Goal: Task Accomplishment & Management: Use online tool/utility

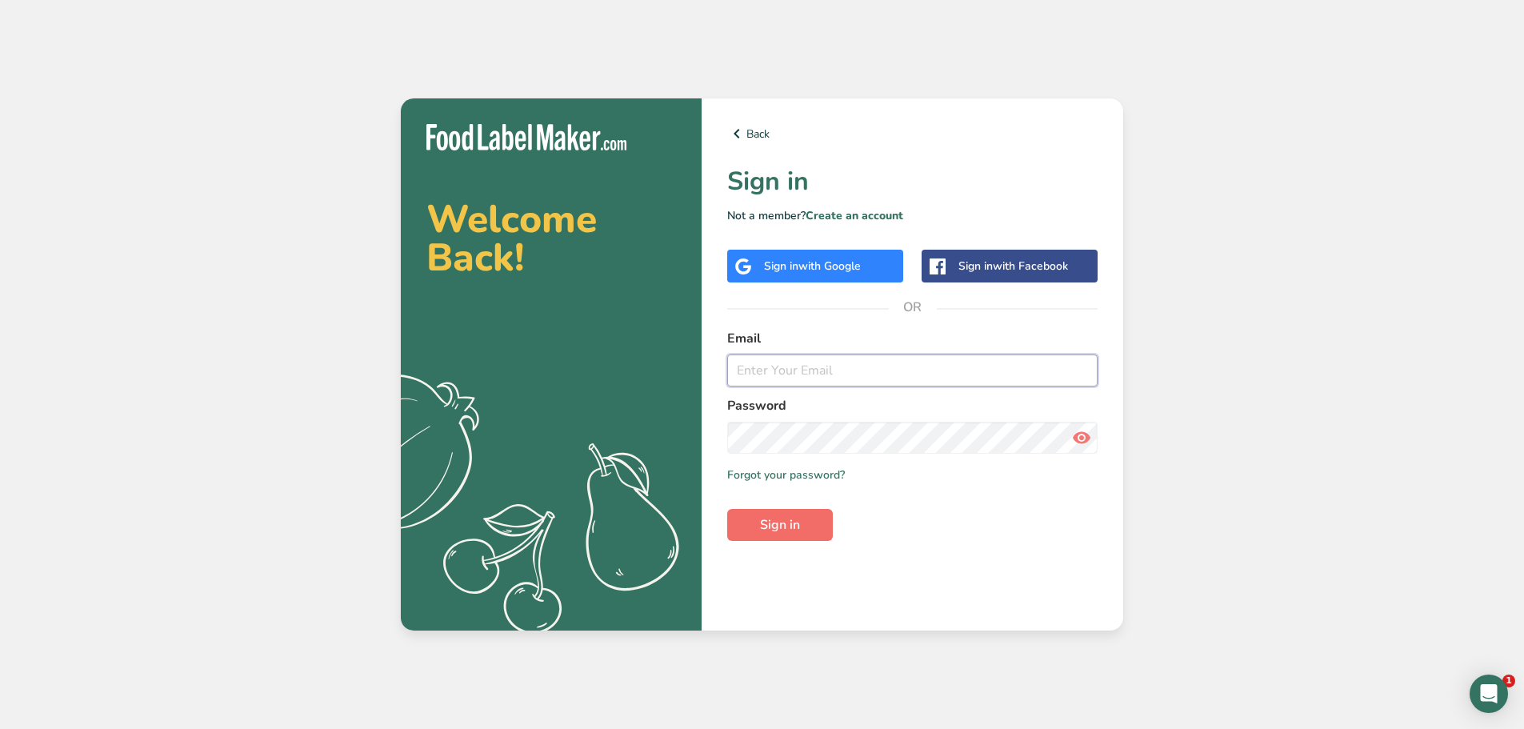
type input "[EMAIL_ADDRESS][DOMAIN_NAME]"
click at [802, 517] on button "Sign in" at bounding box center [780, 525] width 106 height 32
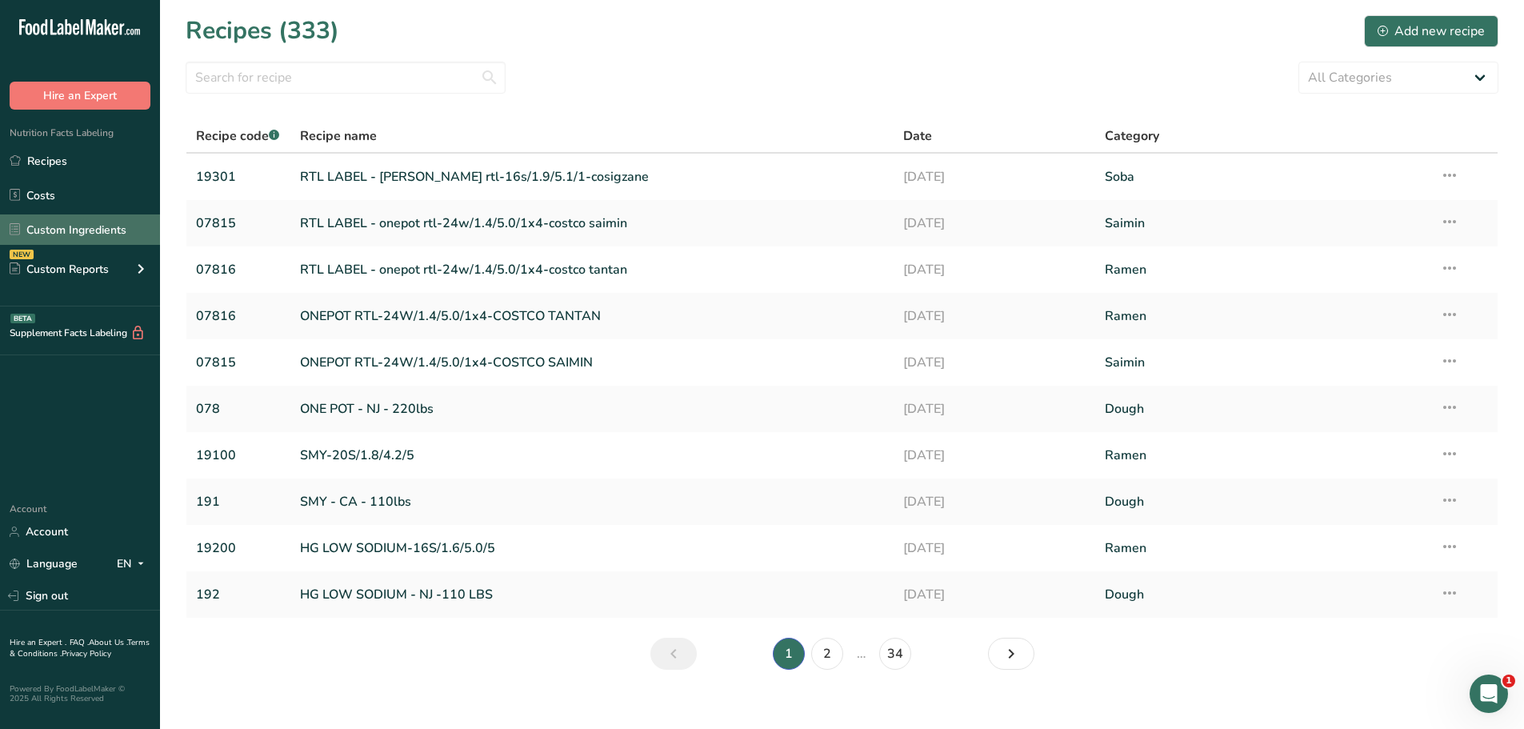
click at [80, 231] on link "Custom Ingredients" at bounding box center [80, 229] width 160 height 30
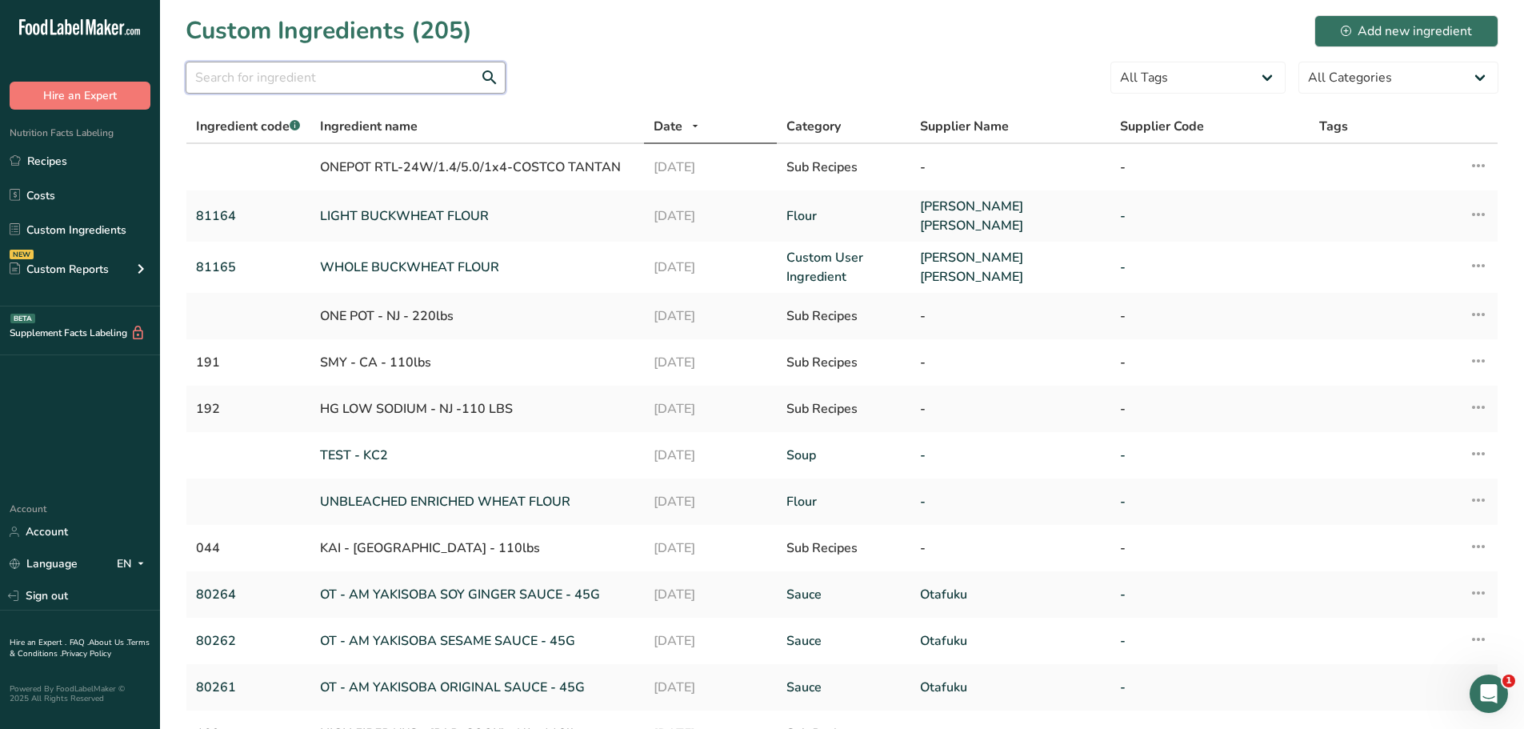
click at [311, 72] on input "text" at bounding box center [346, 78] width 320 height 32
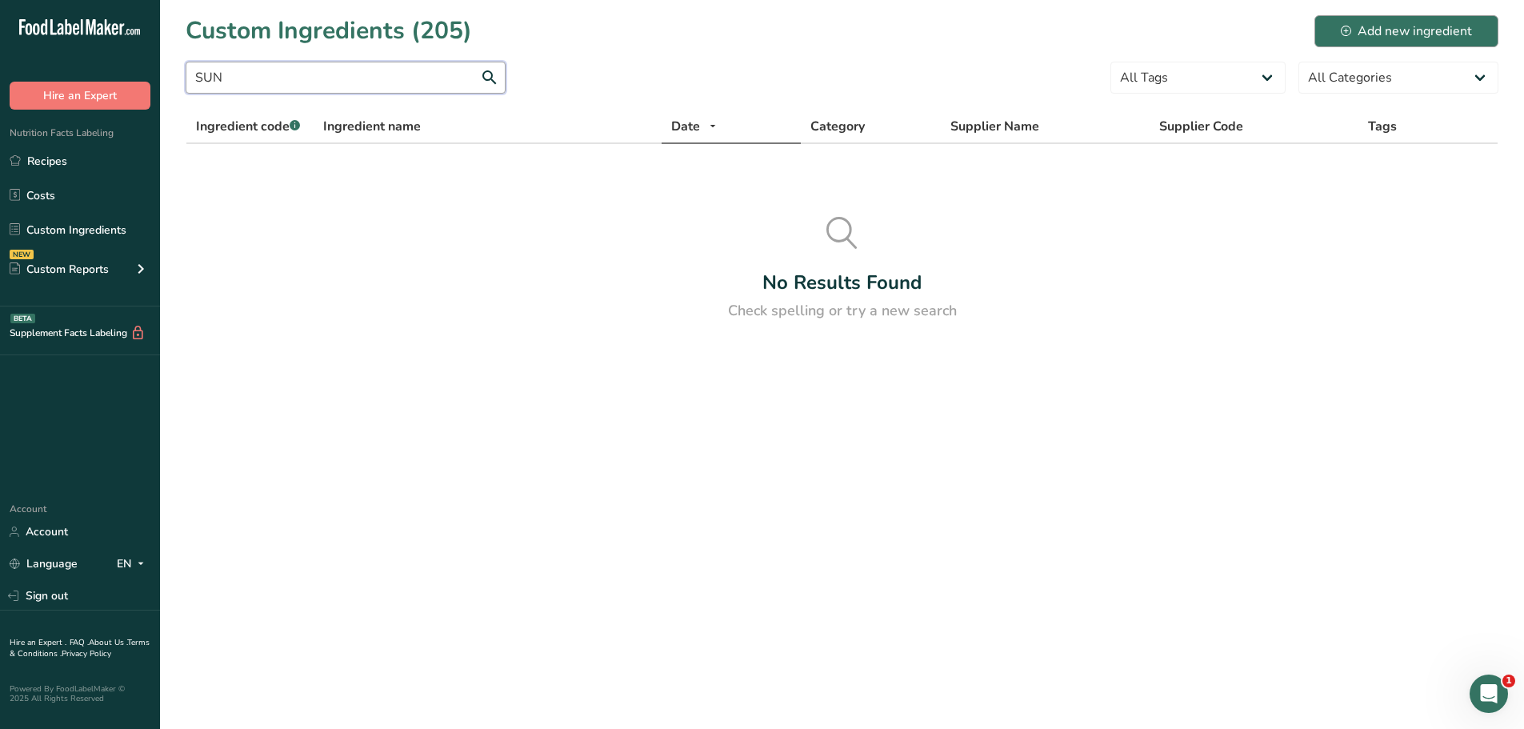
type input "SUN"
click at [1370, 22] on div "Add new ingredient" at bounding box center [1406, 31] width 131 height 19
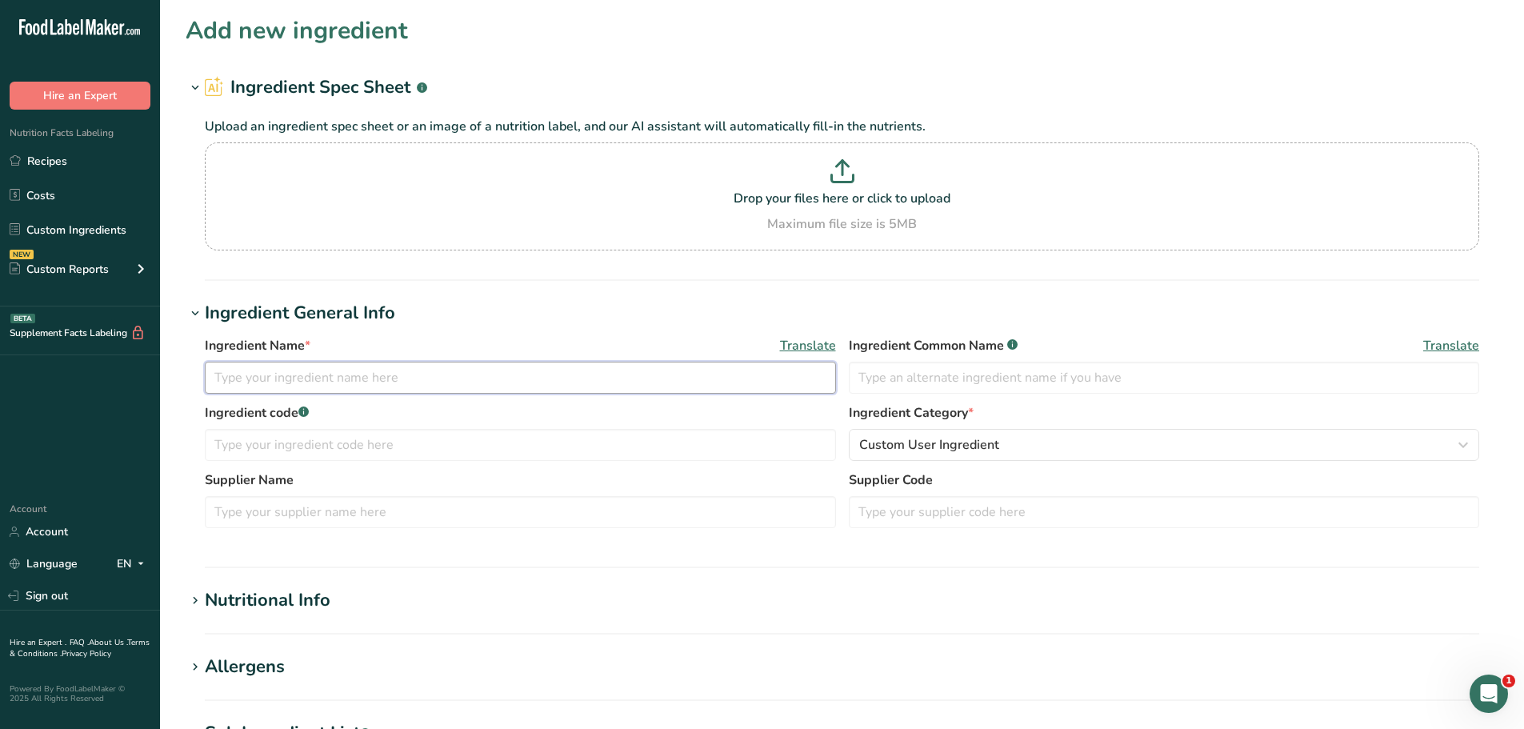
click at [380, 371] on input "text" at bounding box center [520, 378] width 631 height 32
type input "SUN PEAKS FLOUR"
click at [446, 438] on input "text" at bounding box center [520, 445] width 631 height 32
type input "81105"
click at [1050, 446] on div "Custom User Ingredient" at bounding box center [1159, 444] width 601 height 19
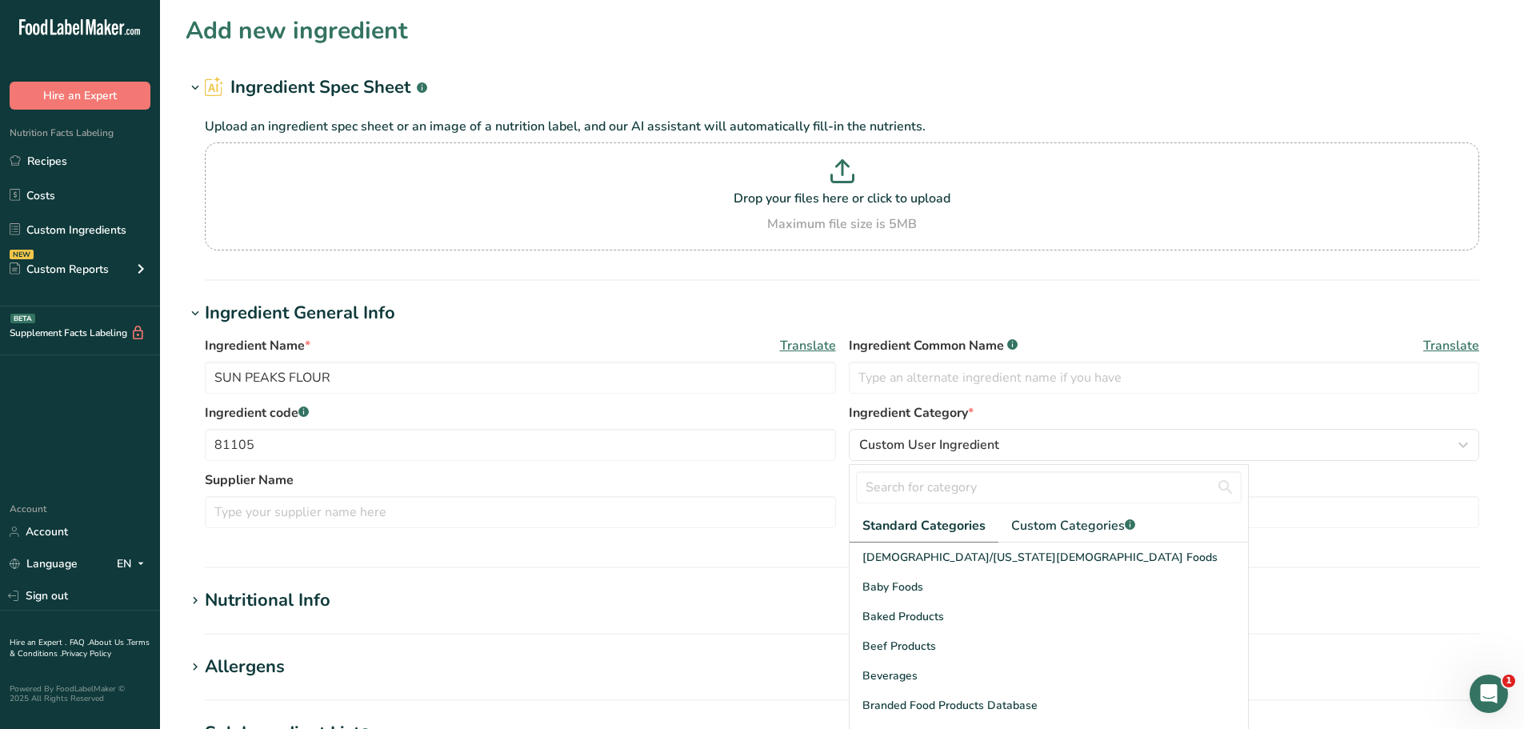
click at [1090, 507] on div at bounding box center [1049, 487] width 398 height 45
click at [1086, 526] on span "Custom Categories .a-a{fill:#347362;}.b-a{fill:#fff;}" at bounding box center [1073, 525] width 124 height 19
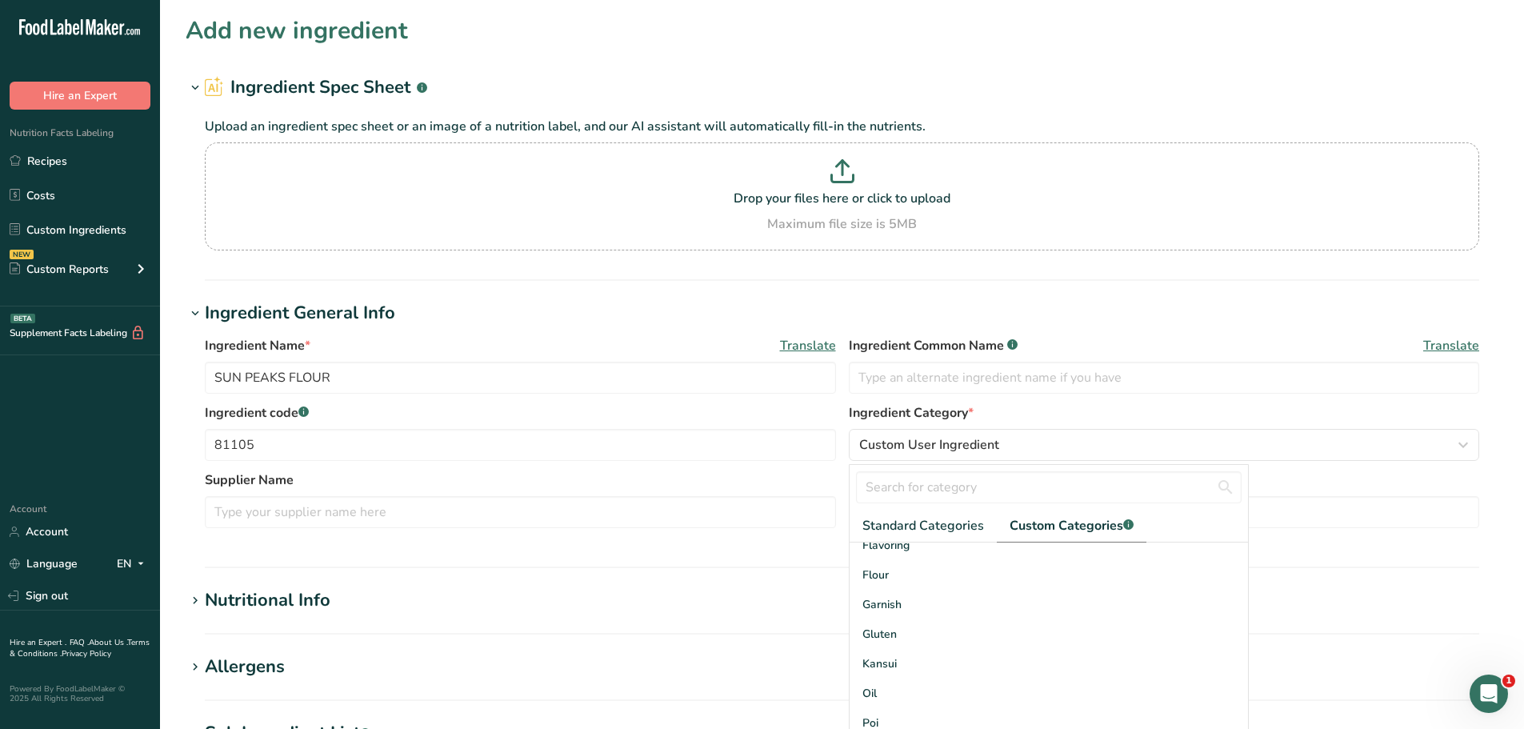
scroll to position [80, 0]
click at [944, 653] on div "Flour" at bounding box center [1049, 655] width 398 height 30
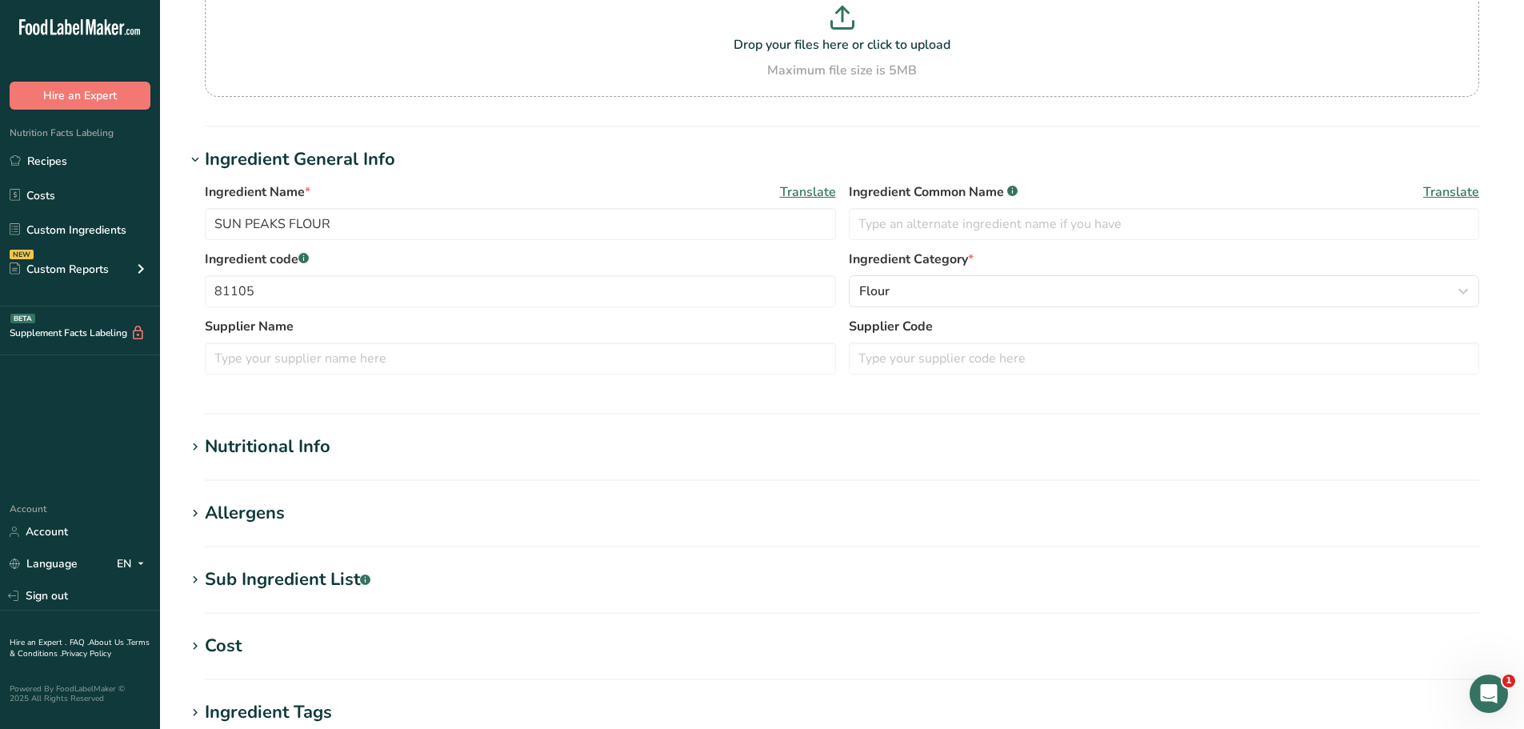
scroll to position [160, 0]
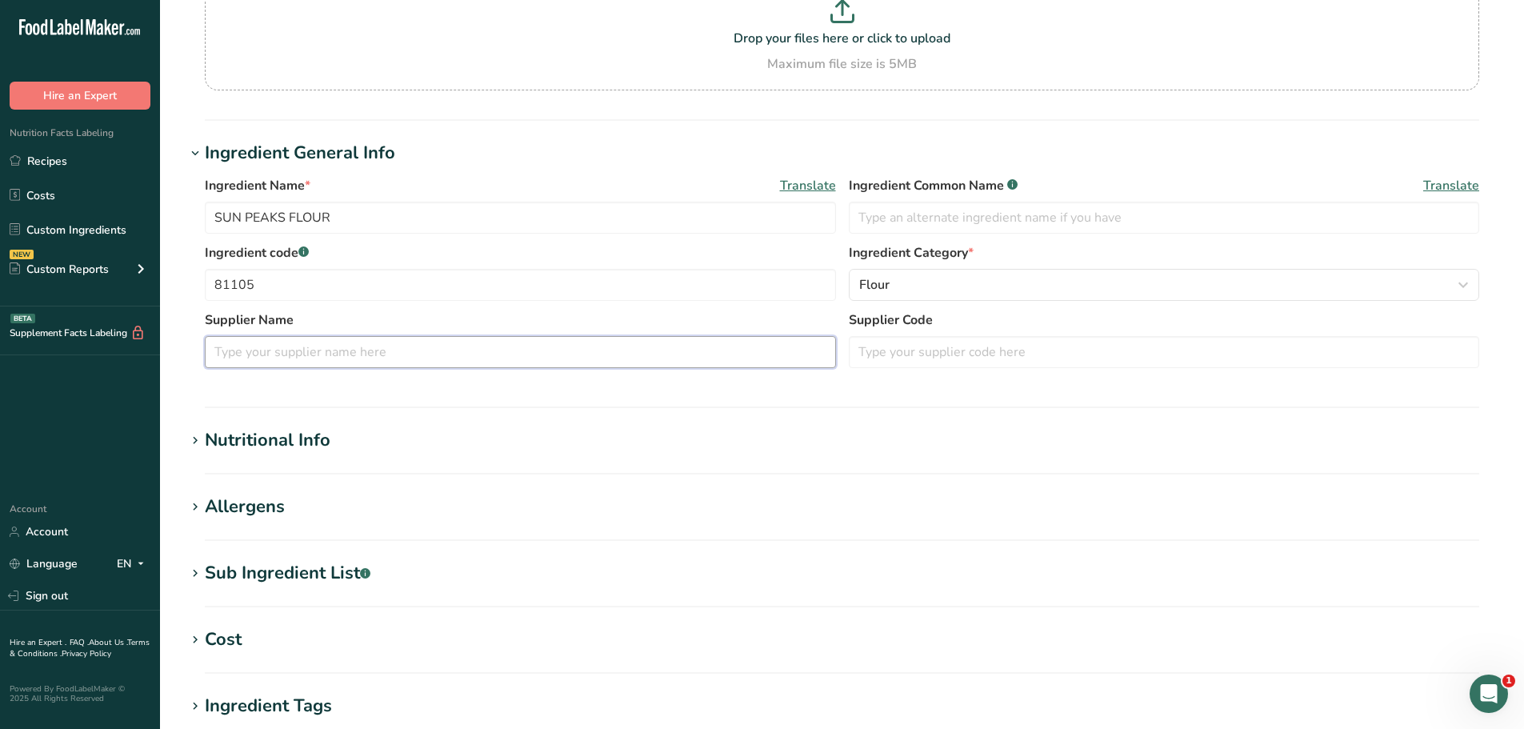
click at [443, 355] on input "text" at bounding box center [520, 352] width 631 height 32
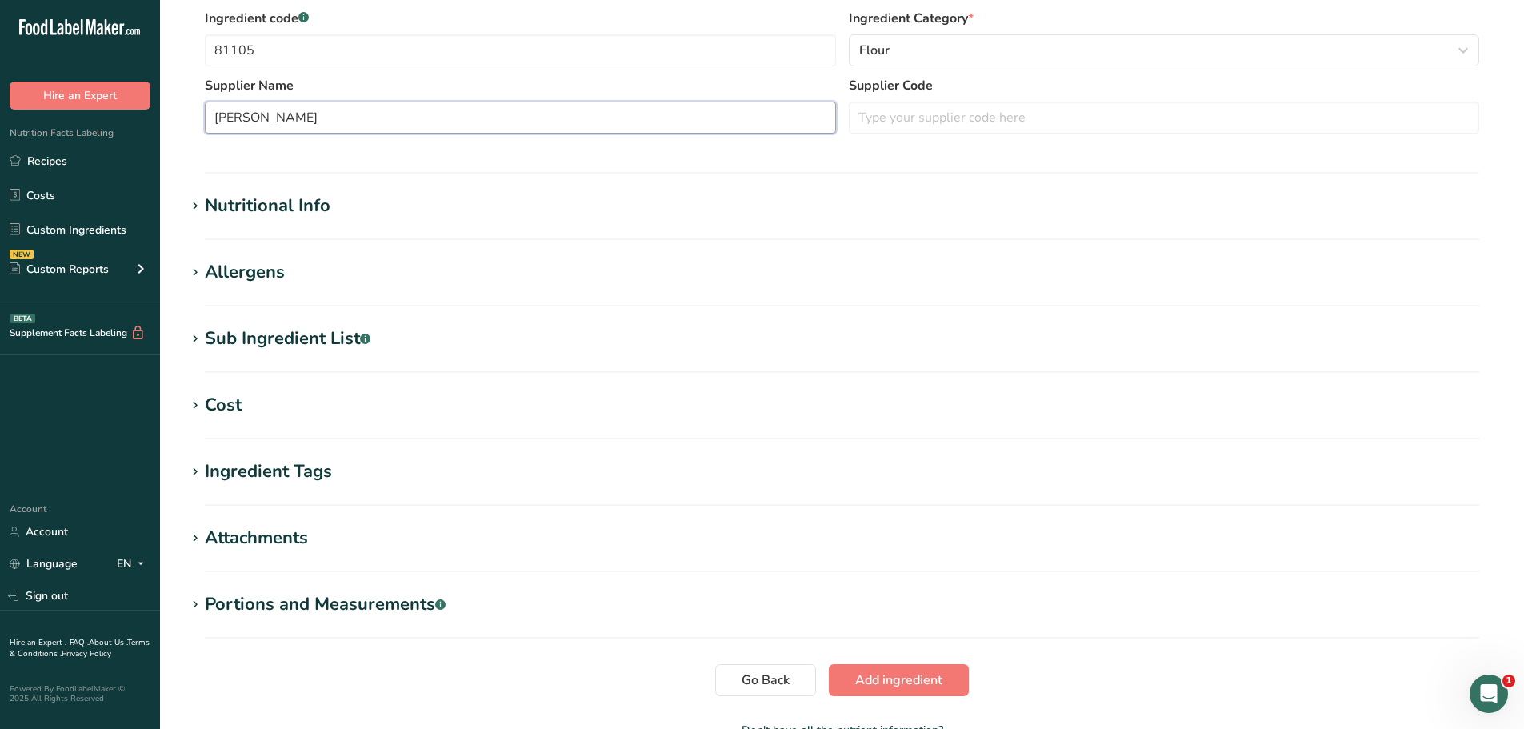
scroll to position [400, 0]
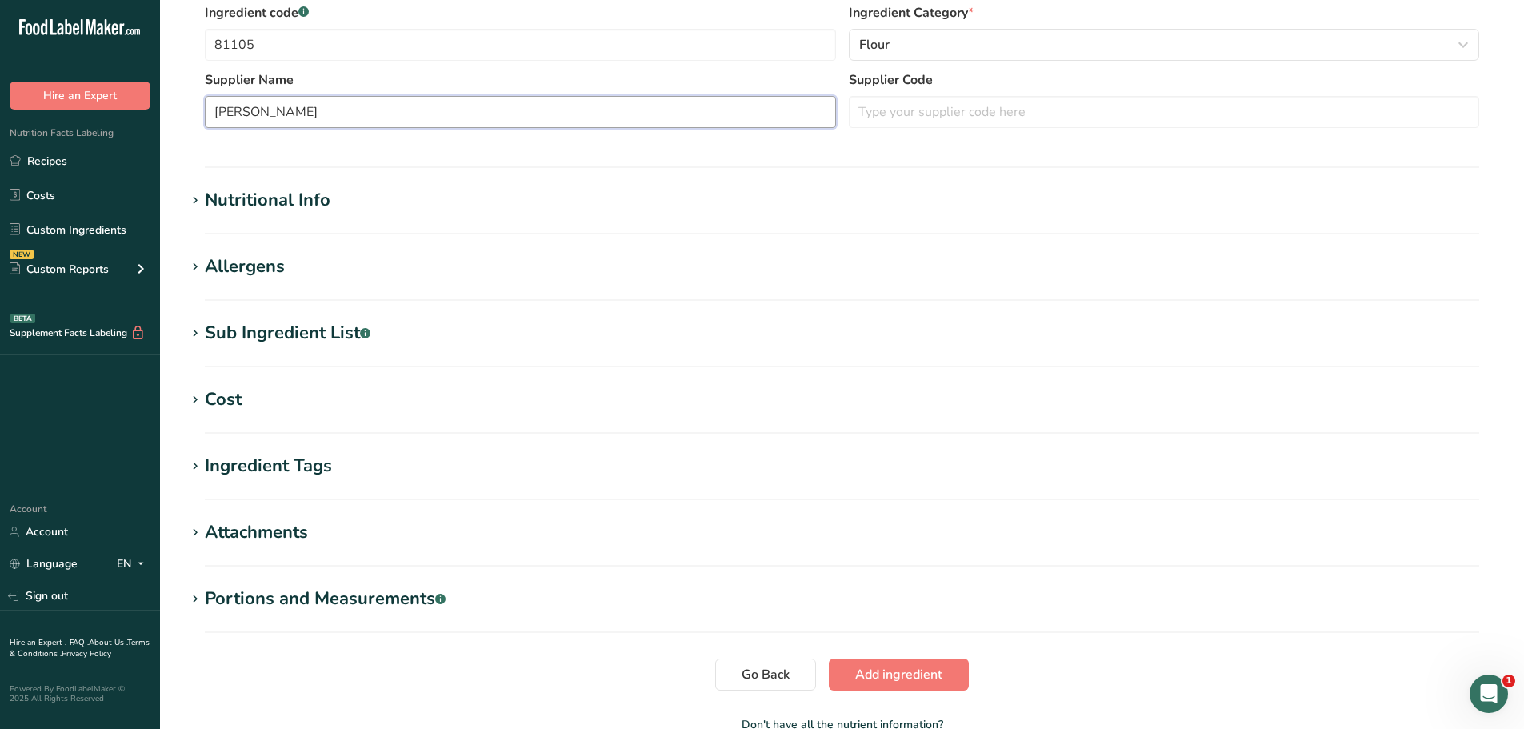
type input "[PERSON_NAME]"
click at [294, 195] on div "Nutritional Info" at bounding box center [268, 200] width 126 height 26
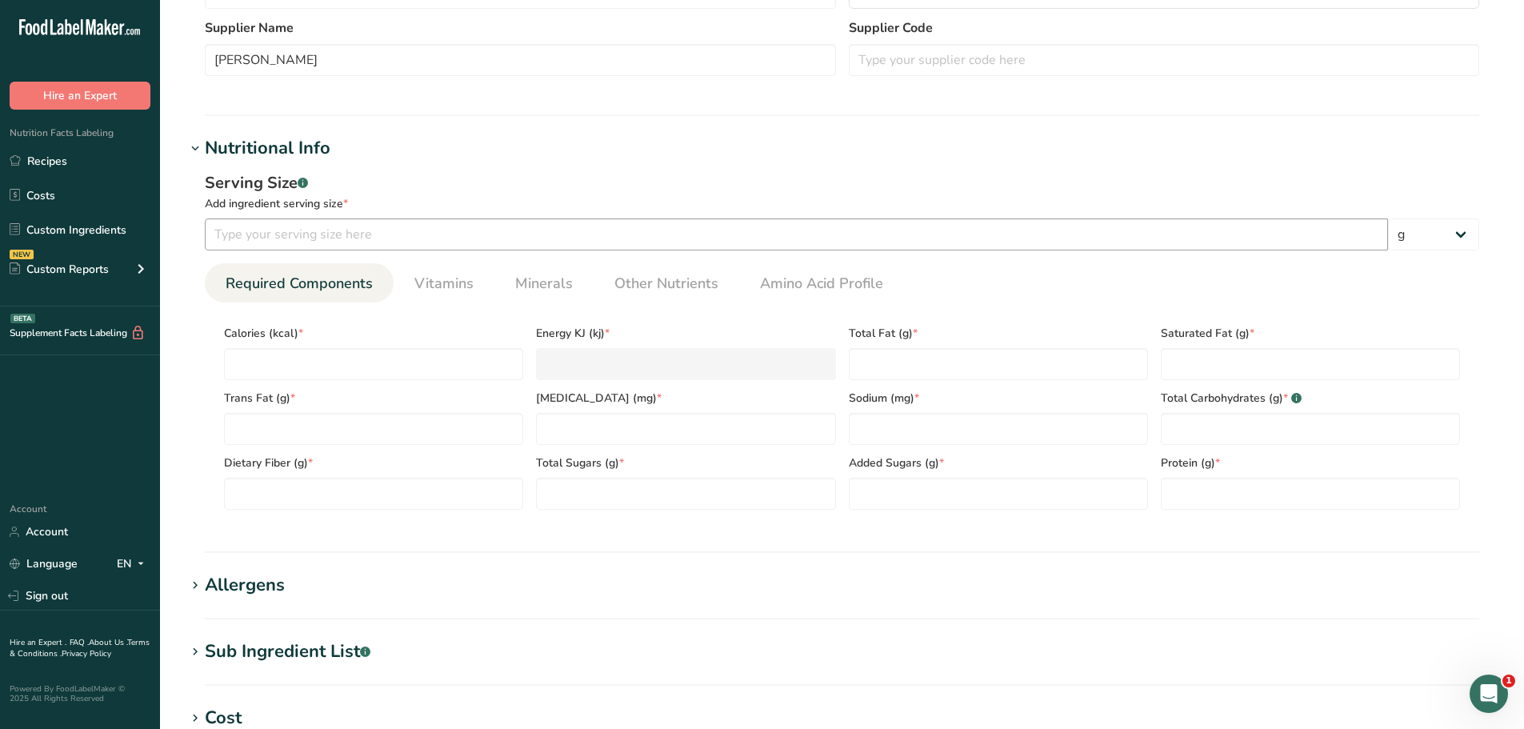
scroll to position [480, 0]
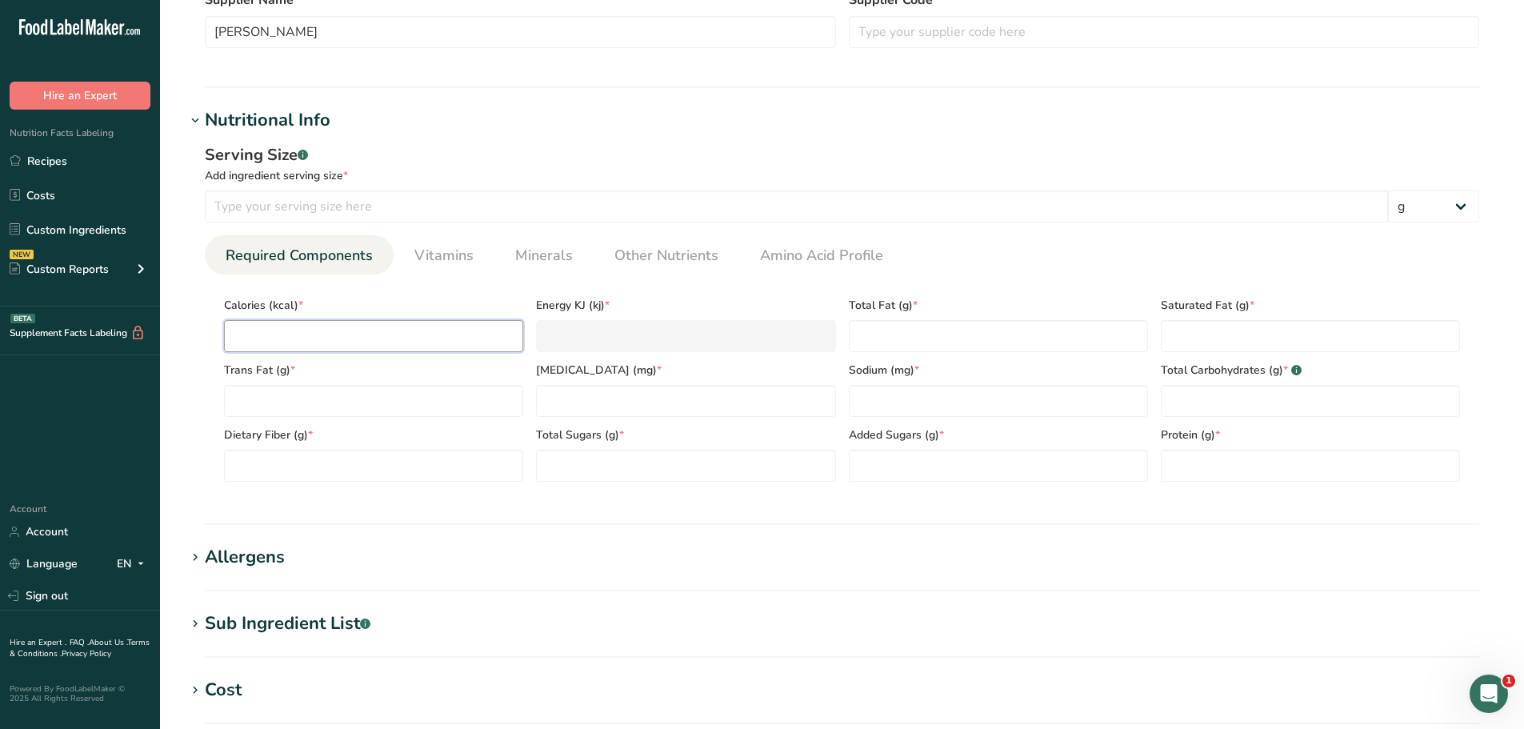
click at [350, 334] on input "number" at bounding box center [373, 336] width 299 height 32
type input "3"
type KJ "12.6"
type input "36"
type KJ "150.6"
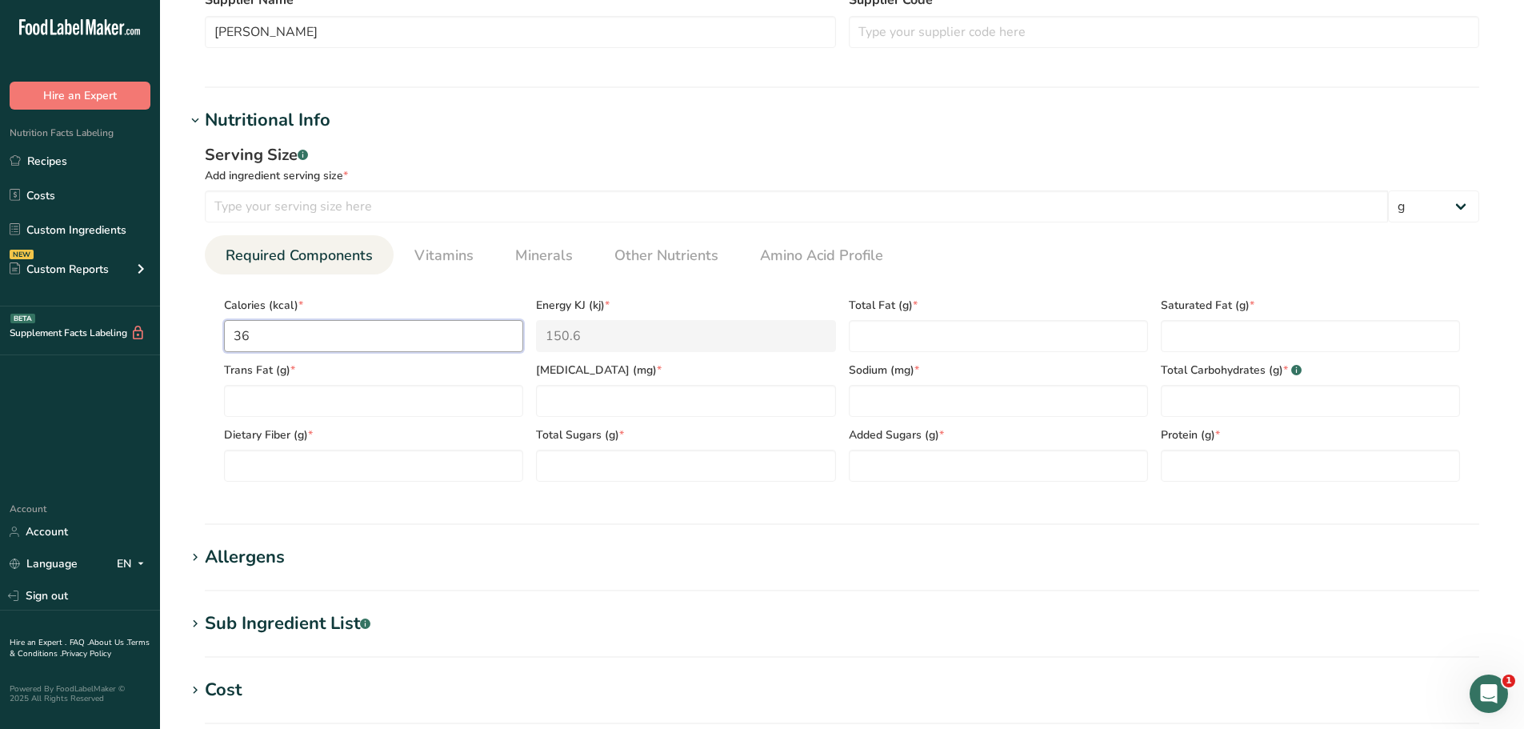
type input "362"
type KJ "1514.6"
type input "362"
drag, startPoint x: 877, startPoint y: 318, endPoint x: 888, endPoint y: 324, distance: 12.5
click at [887, 323] on div "Total Fat (g) *" at bounding box center [998, 319] width 312 height 65
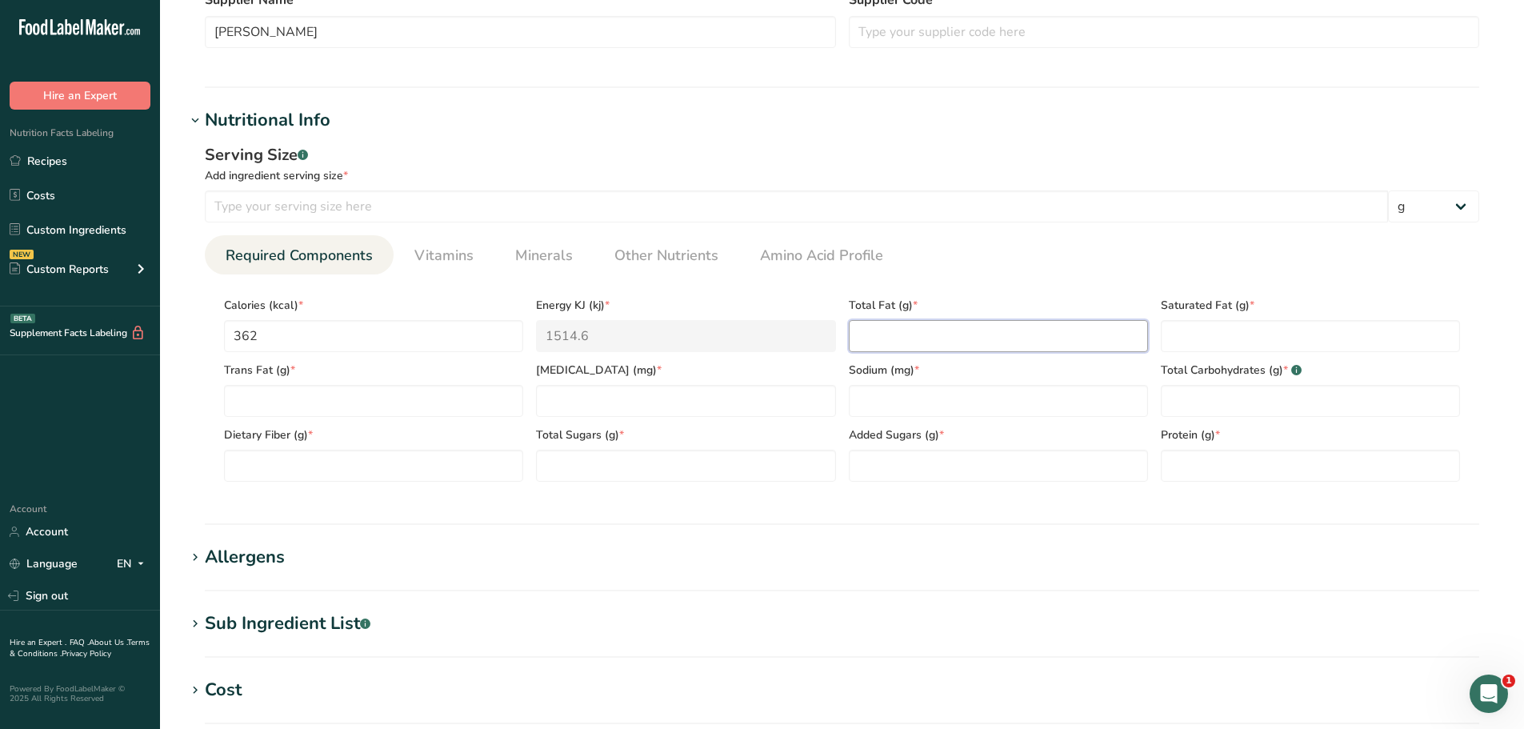
click at [890, 326] on Fat "number" at bounding box center [998, 336] width 299 height 32
type Fat "2.3"
click at [1200, 333] on Fat "number" at bounding box center [1310, 336] width 299 height 32
type Fat "0.4"
click at [395, 398] on Fat "number" at bounding box center [373, 401] width 299 height 32
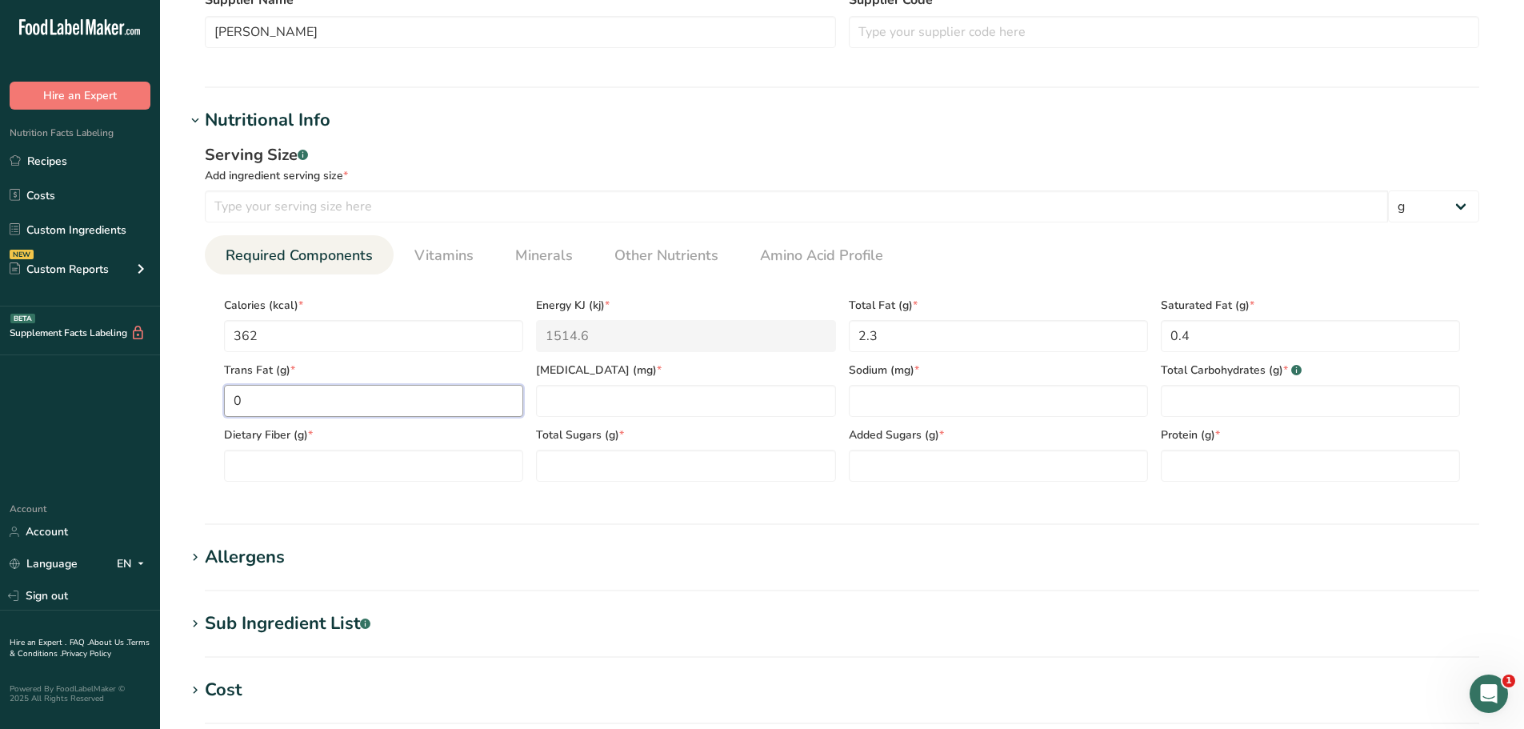
type Fat "0"
click at [700, 394] on input "number" at bounding box center [685, 401] width 299 height 32
type input "0"
type Carbohydrates "69.4"
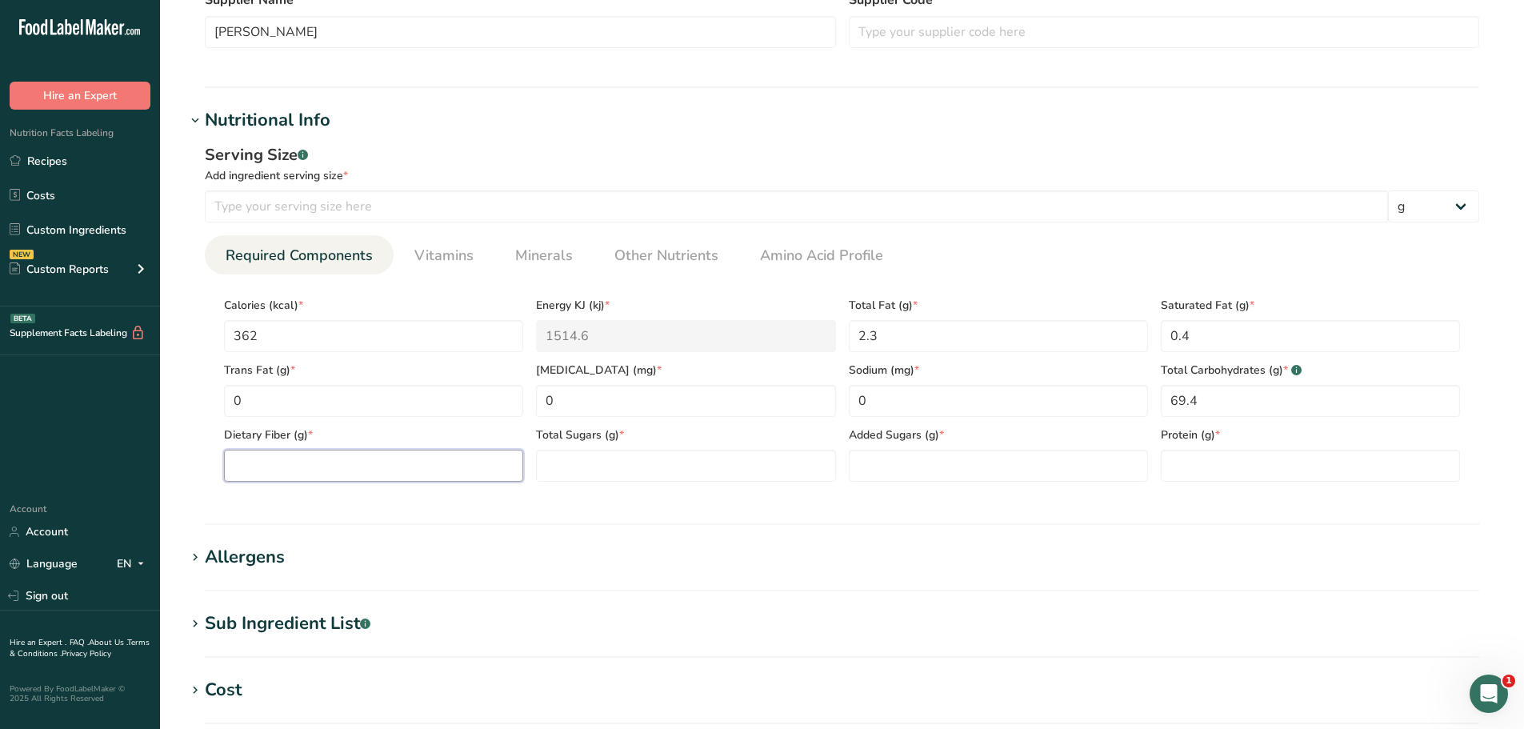
click at [370, 468] on Fiber "number" at bounding box center [373, 466] width 299 height 32
type Fiber "3"
type Sugars "0.6"
type Sugars "0"
type input "13.7"
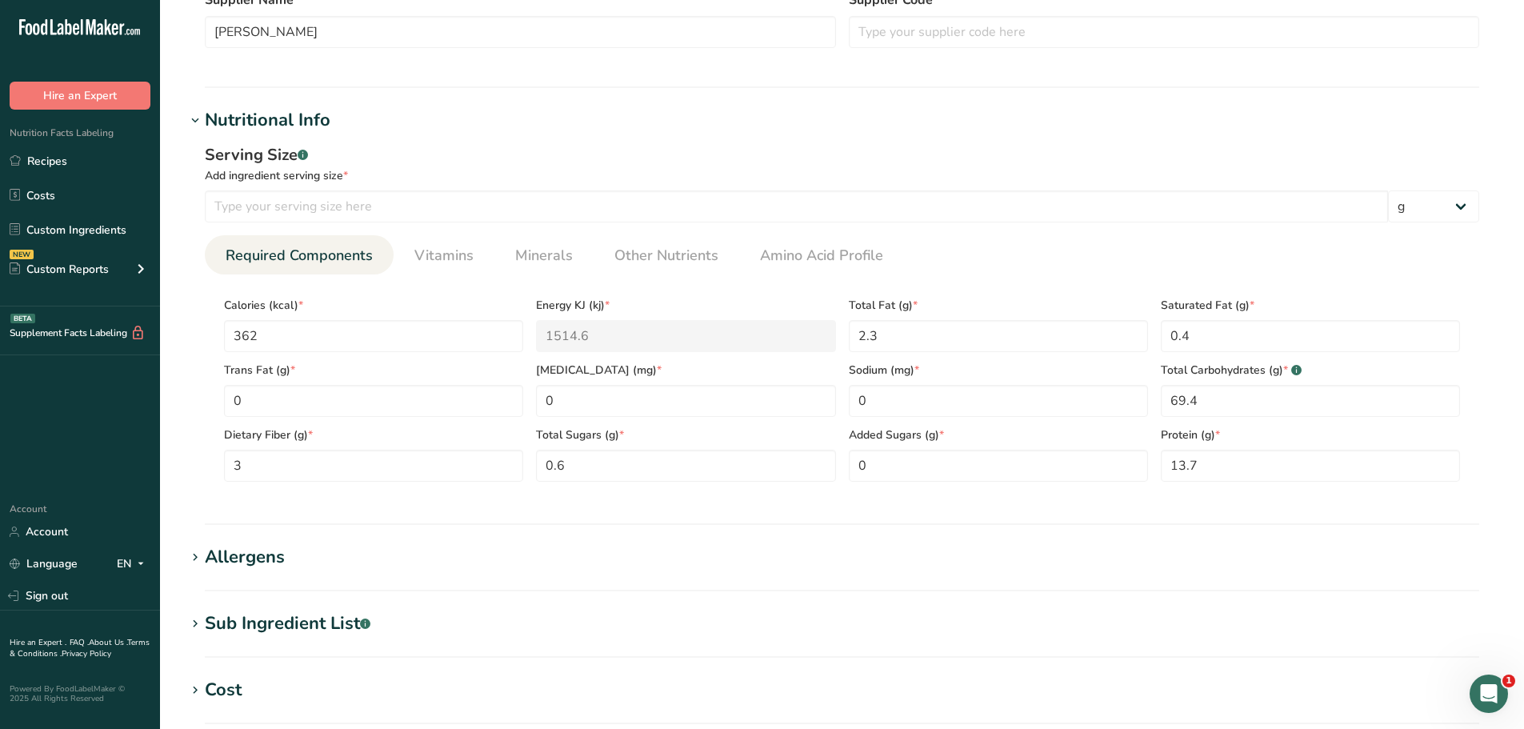
click at [367, 550] on h1 "Allergens" at bounding box center [842, 557] width 1313 height 26
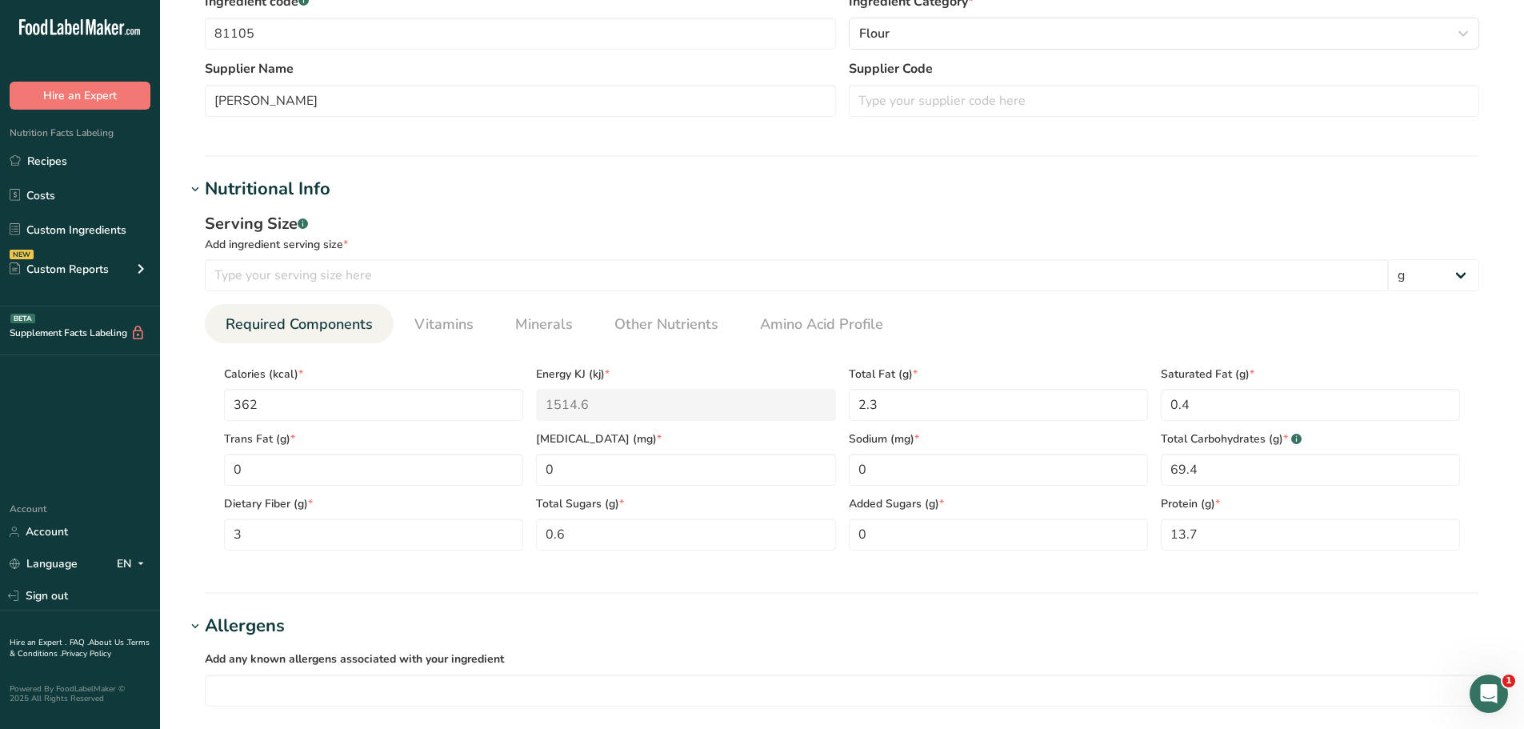
scroll to position [400, 0]
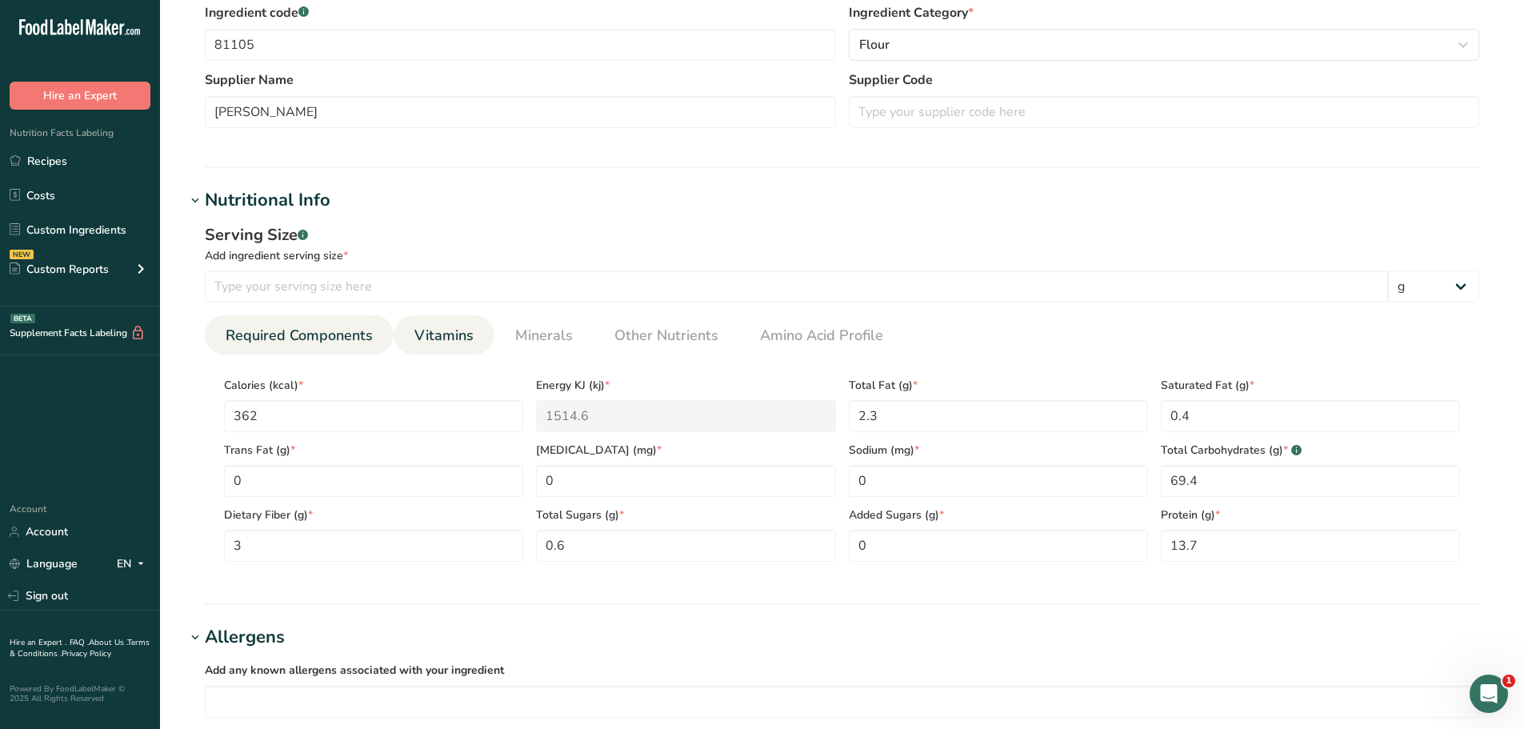
click at [431, 334] on span "Vitamins" at bounding box center [443, 336] width 59 height 22
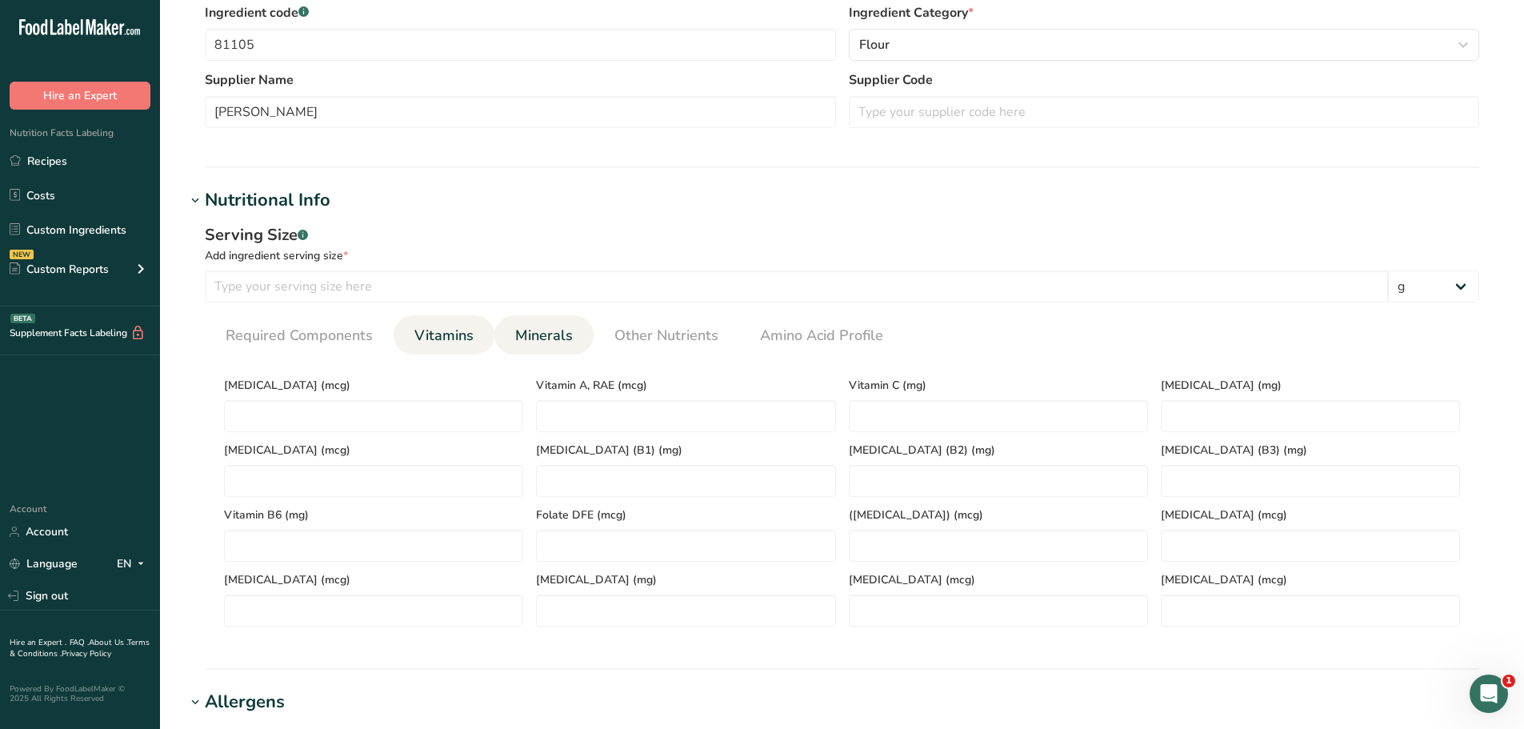
click at [544, 340] on span "Minerals" at bounding box center [544, 336] width 58 height 22
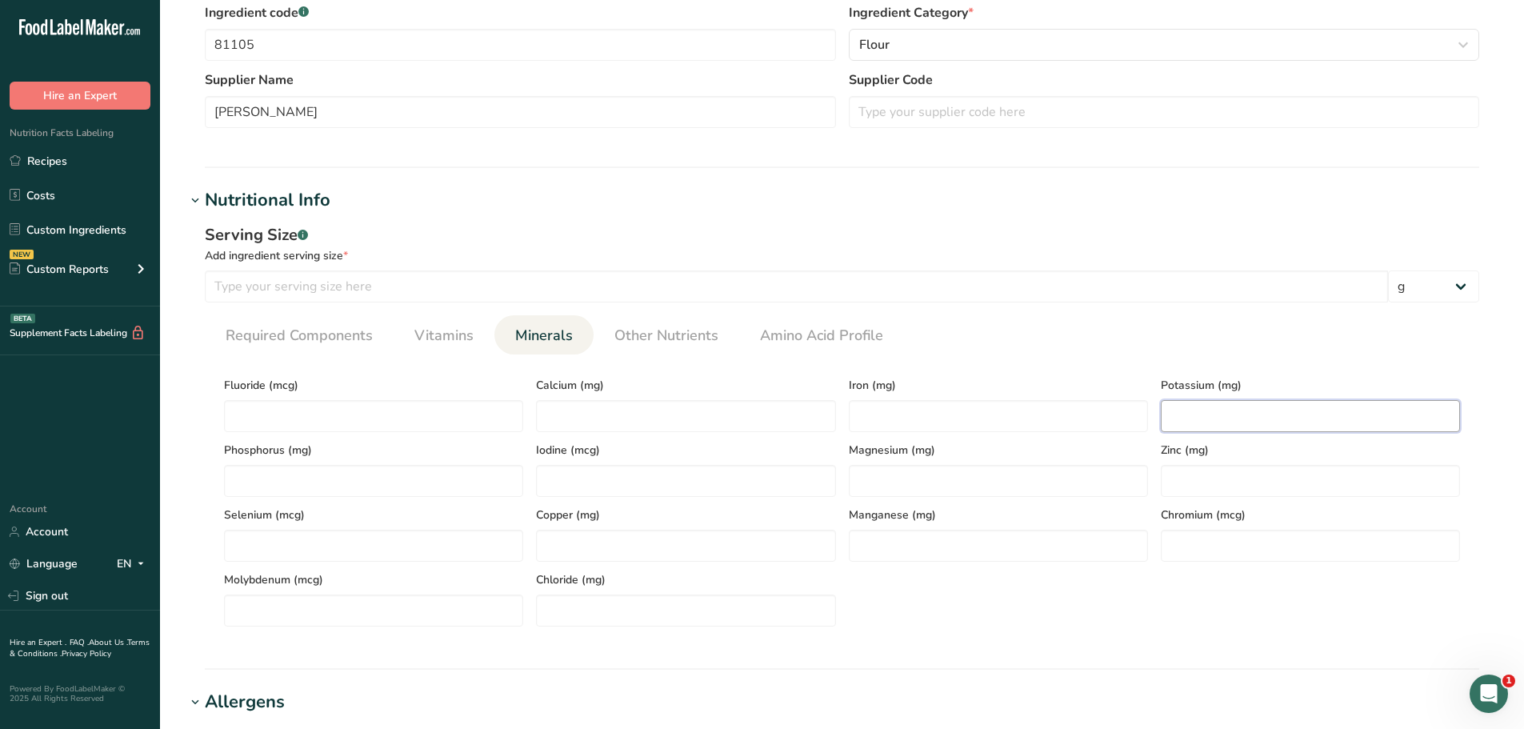
click at [1268, 415] on input "number" at bounding box center [1310, 416] width 299 height 32
type input "126"
click at [559, 404] on input "number" at bounding box center [685, 416] width 299 height 32
type input "18"
click at [975, 412] on input "number" at bounding box center [998, 416] width 299 height 32
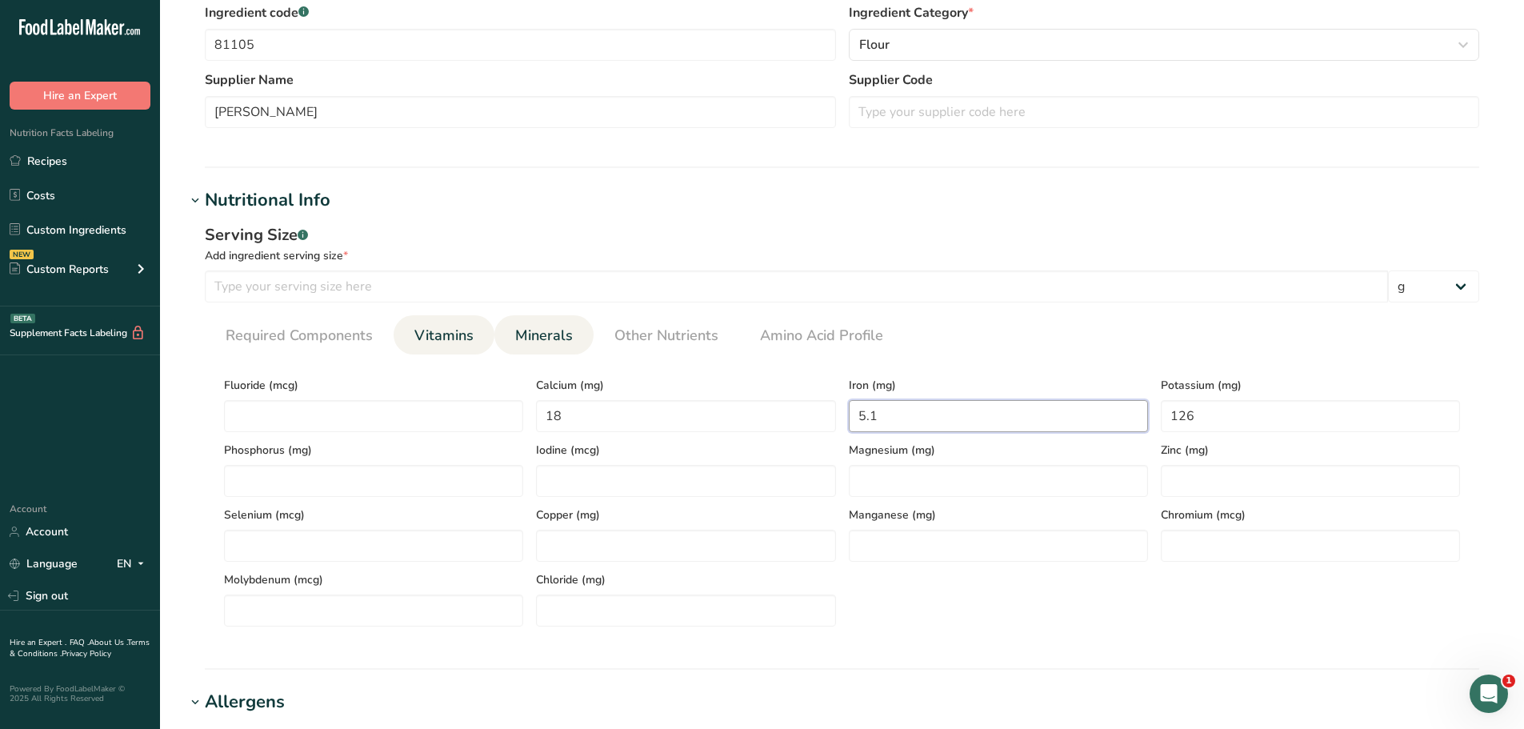
type input "5.1"
click at [443, 335] on span "Vitamins" at bounding box center [443, 336] width 59 height 22
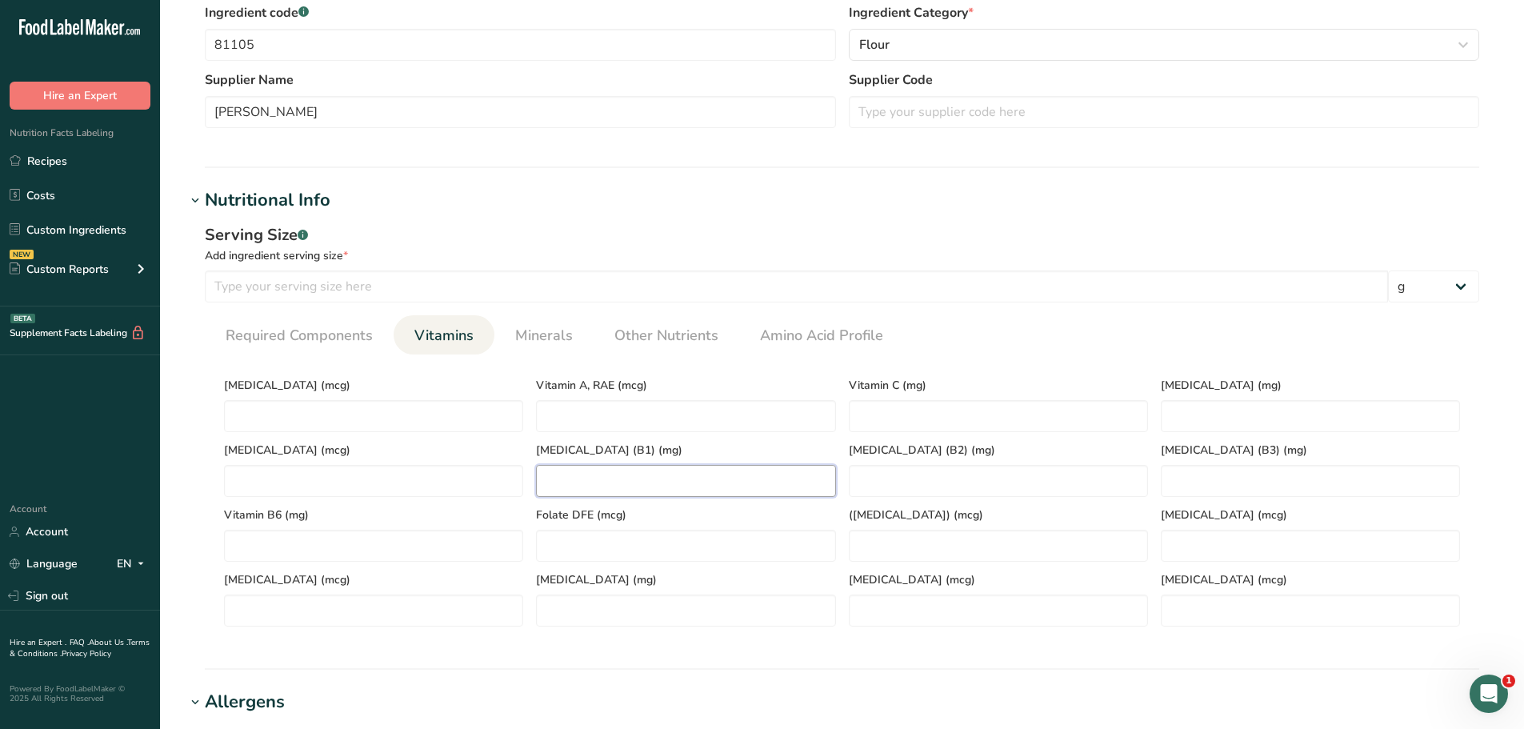
click at [670, 478] on \(B1\) "number" at bounding box center [685, 481] width 299 height 32
type \(B1\) "0.79"
click at [554, 330] on span "Minerals" at bounding box center [544, 336] width 58 height 22
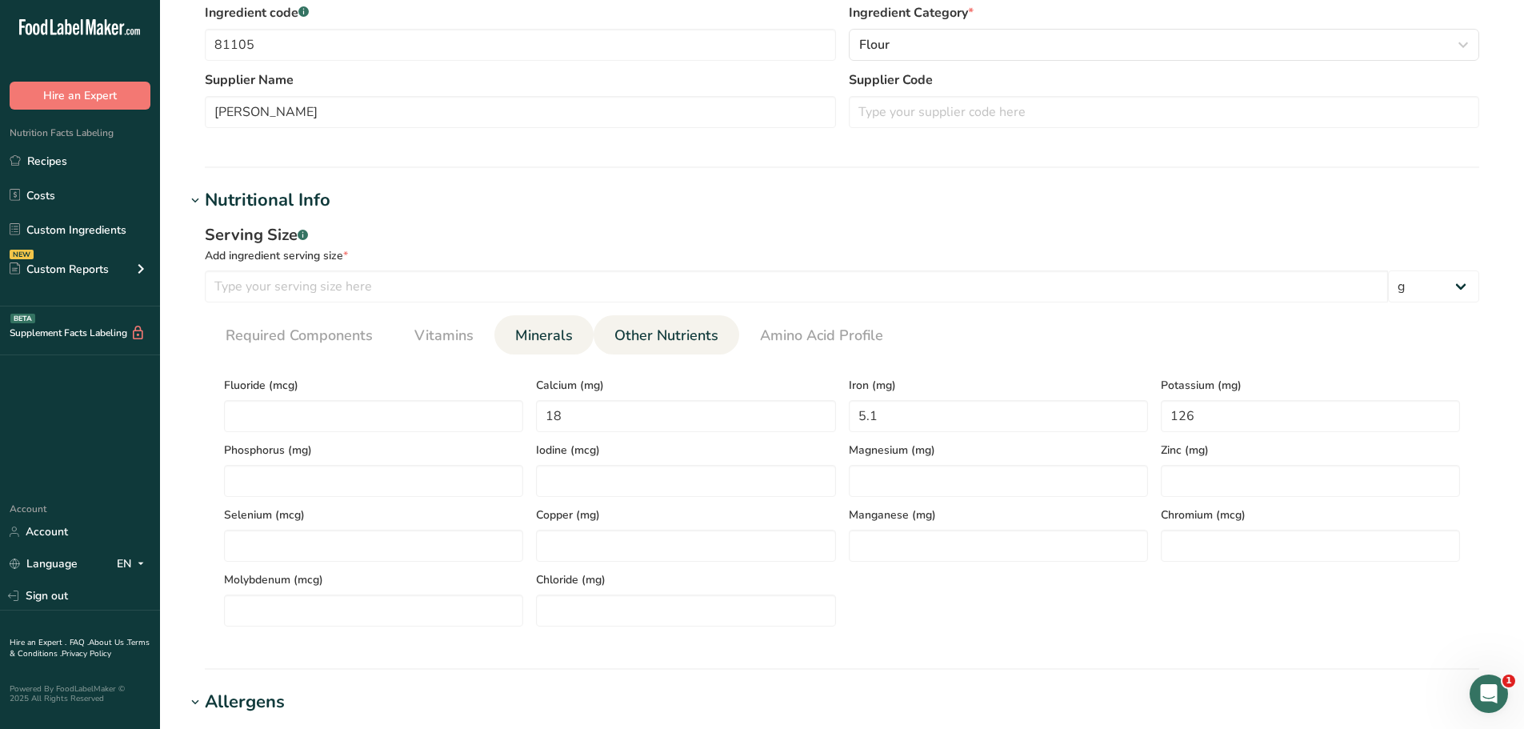
click at [650, 334] on span "Other Nutrients" at bounding box center [666, 336] width 104 height 22
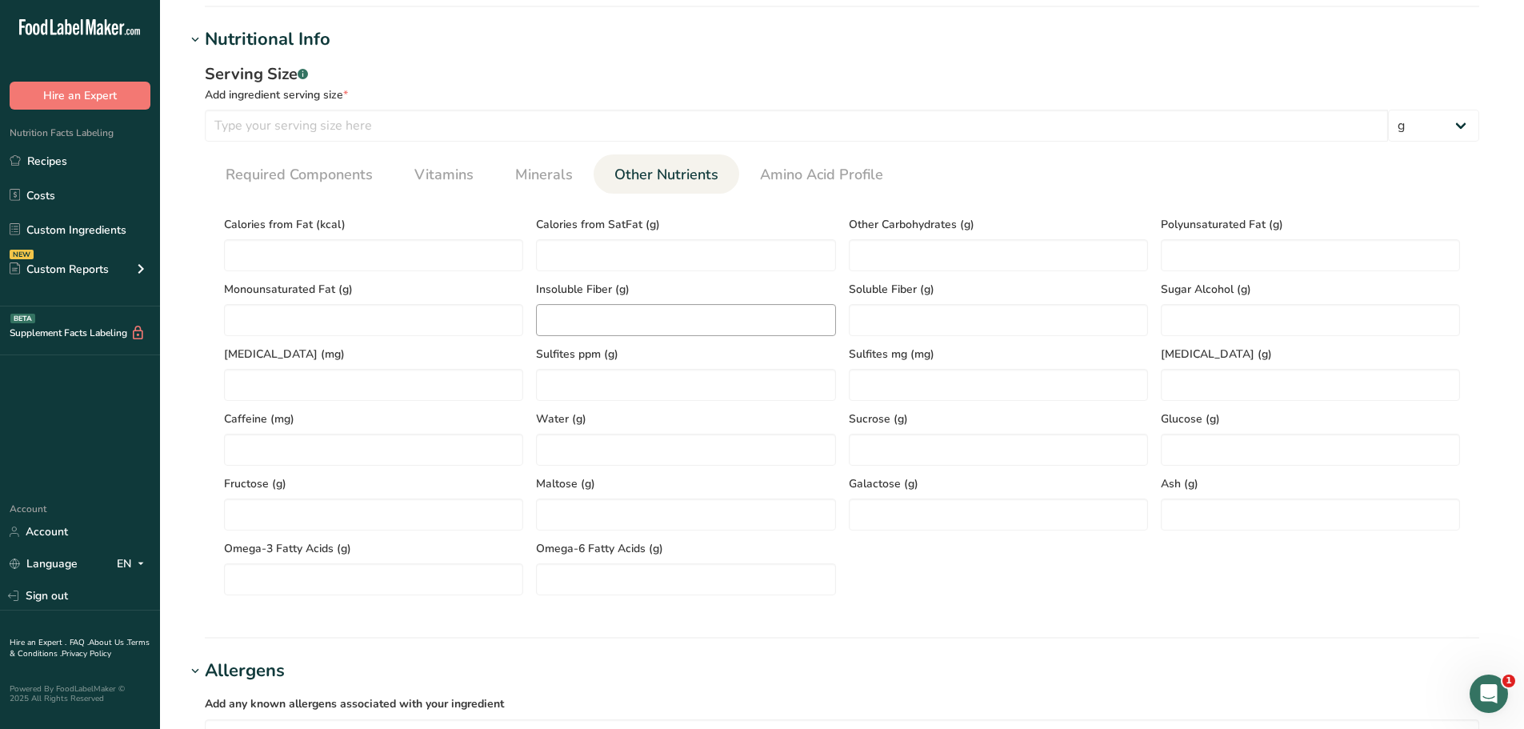
scroll to position [560, 0]
click at [417, 175] on span "Vitamins" at bounding box center [443, 176] width 59 height 22
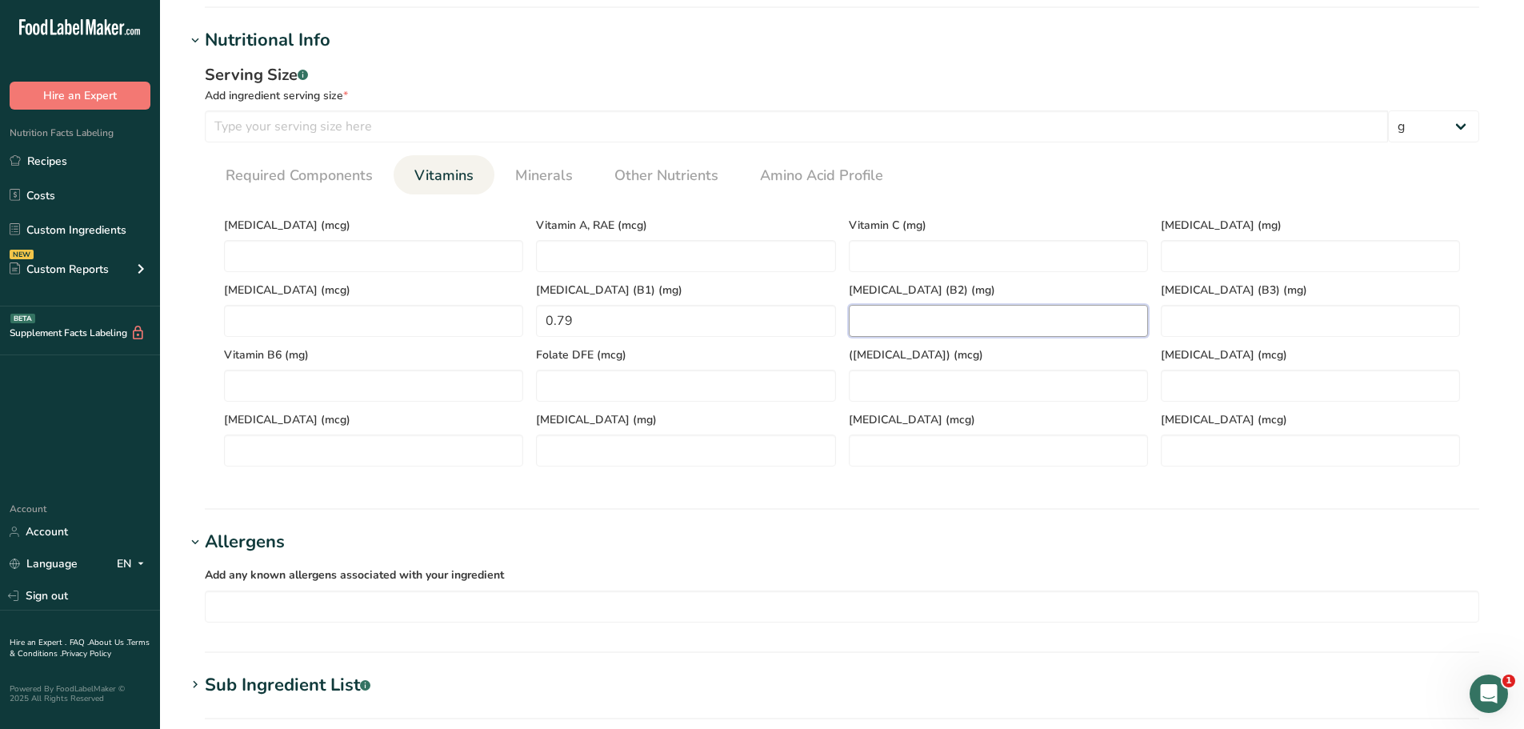
click at [1017, 311] on \(B2\) "number" at bounding box center [998, 321] width 299 height 32
type \(B2\) "0.42"
click at [1214, 316] on \(B3\) "number" at bounding box center [1310, 321] width 299 height 32
type \(B3\) "6.3"
click at [719, 381] on DFE "number" at bounding box center [685, 386] width 299 height 32
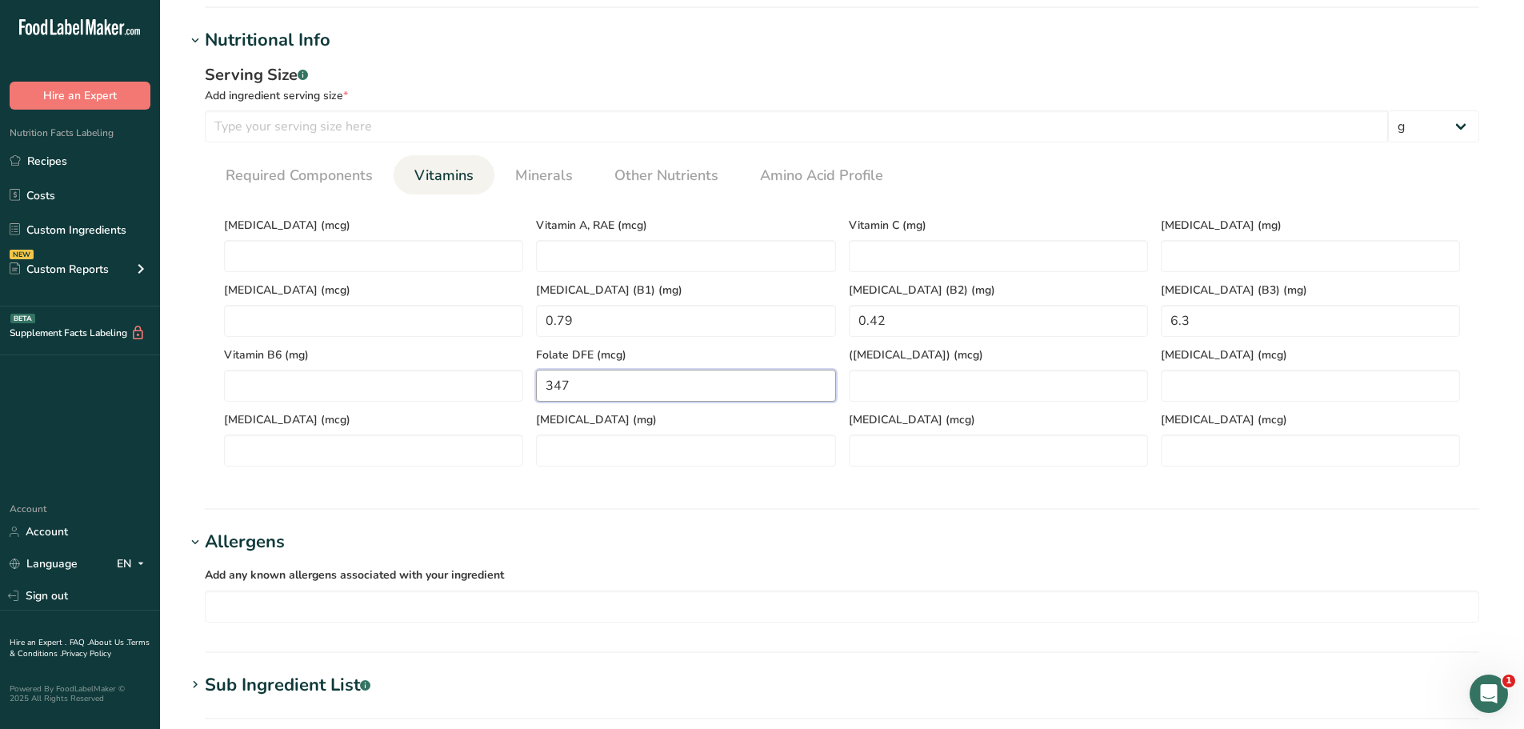
type DFE "347"
click at [904, 484] on div "Serving Size .a-a{fill:#347362;}.b-a{fill:#fff;} Add ingredient serving size * …" at bounding box center [842, 271] width 1313 height 435
click at [369, 118] on input "number" at bounding box center [796, 126] width 1183 height 32
type input "100"
click at [574, 86] on div "Serving Size .a-a{fill:#347362;}.b-a{fill:#fff;}" at bounding box center [842, 75] width 1274 height 24
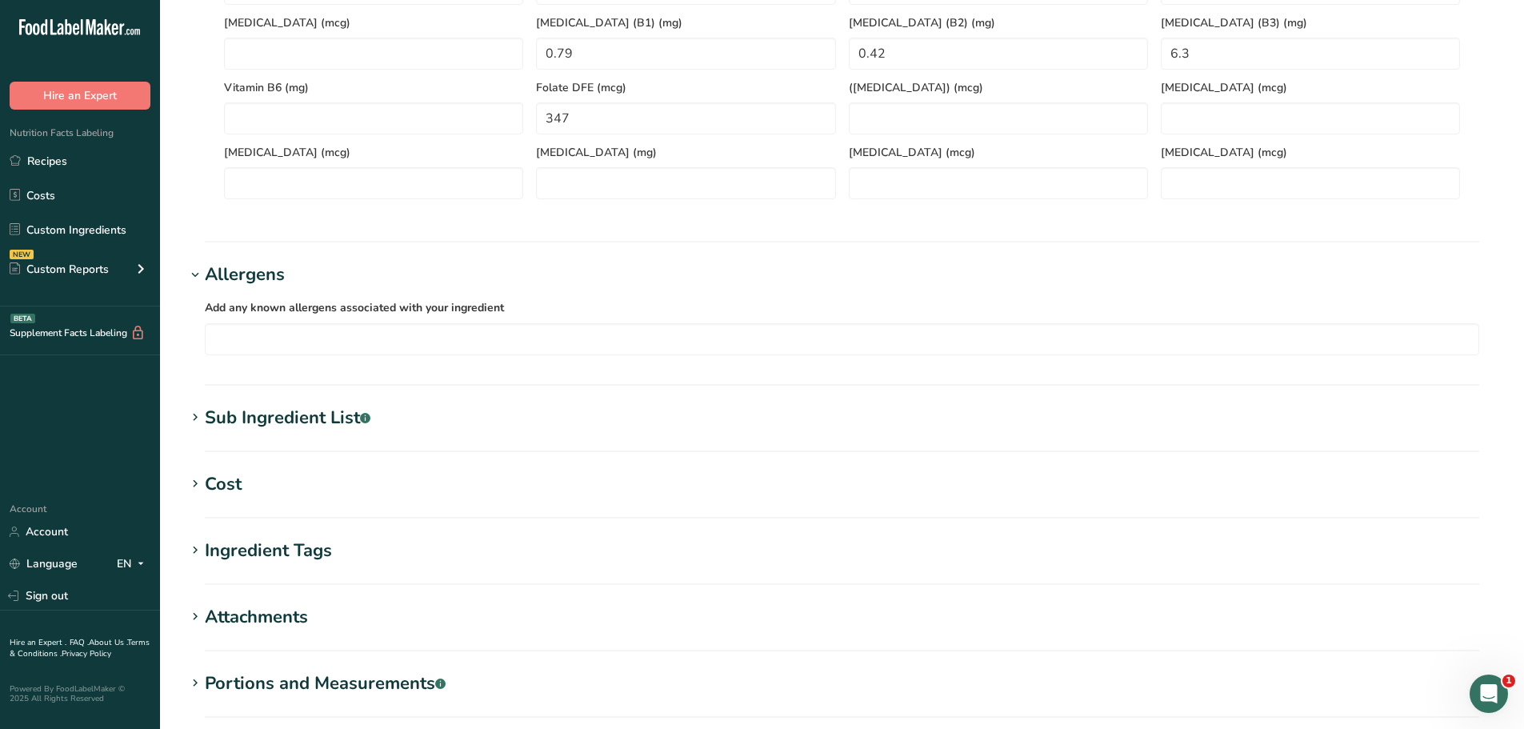
scroll to position [880, 0]
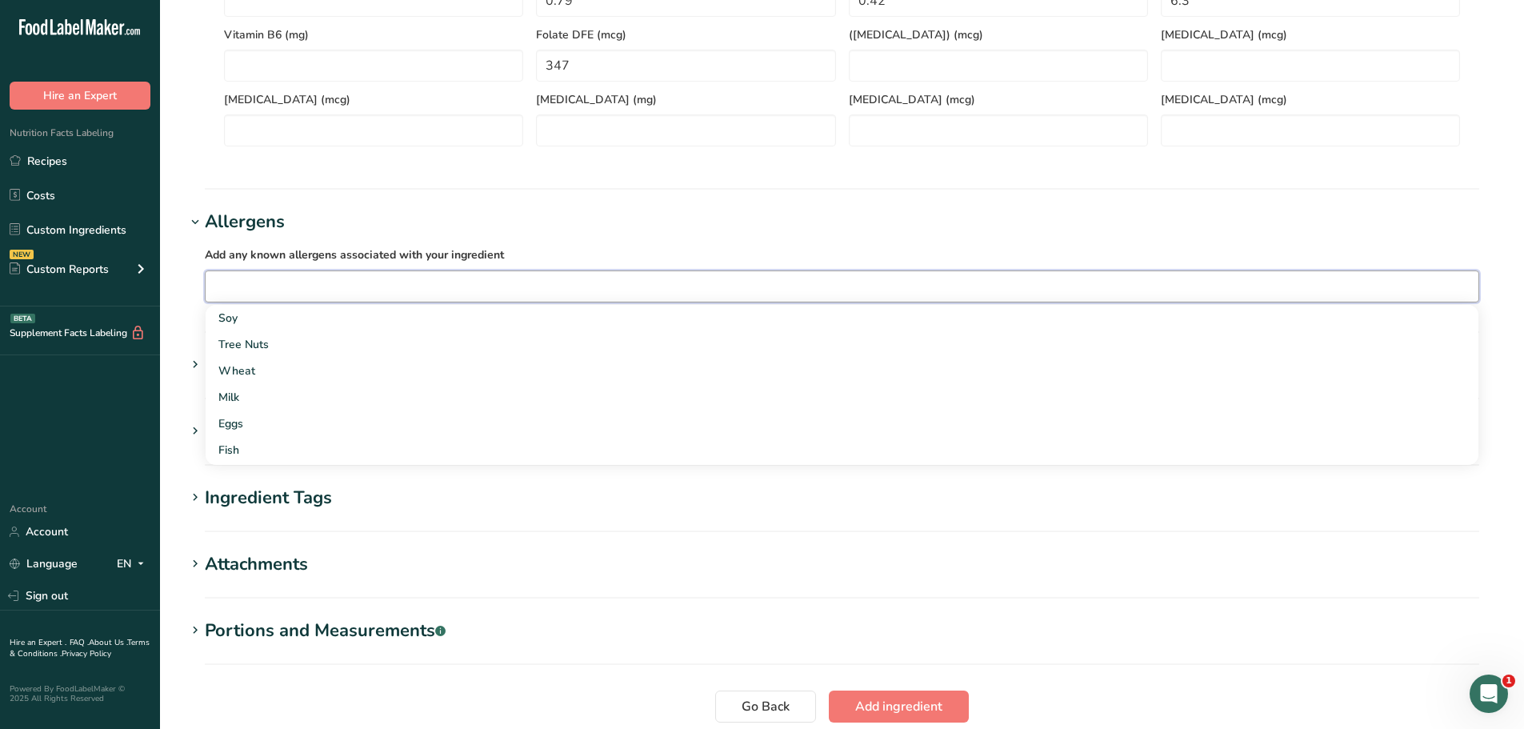
click at [393, 289] on input "text" at bounding box center [842, 286] width 1273 height 25
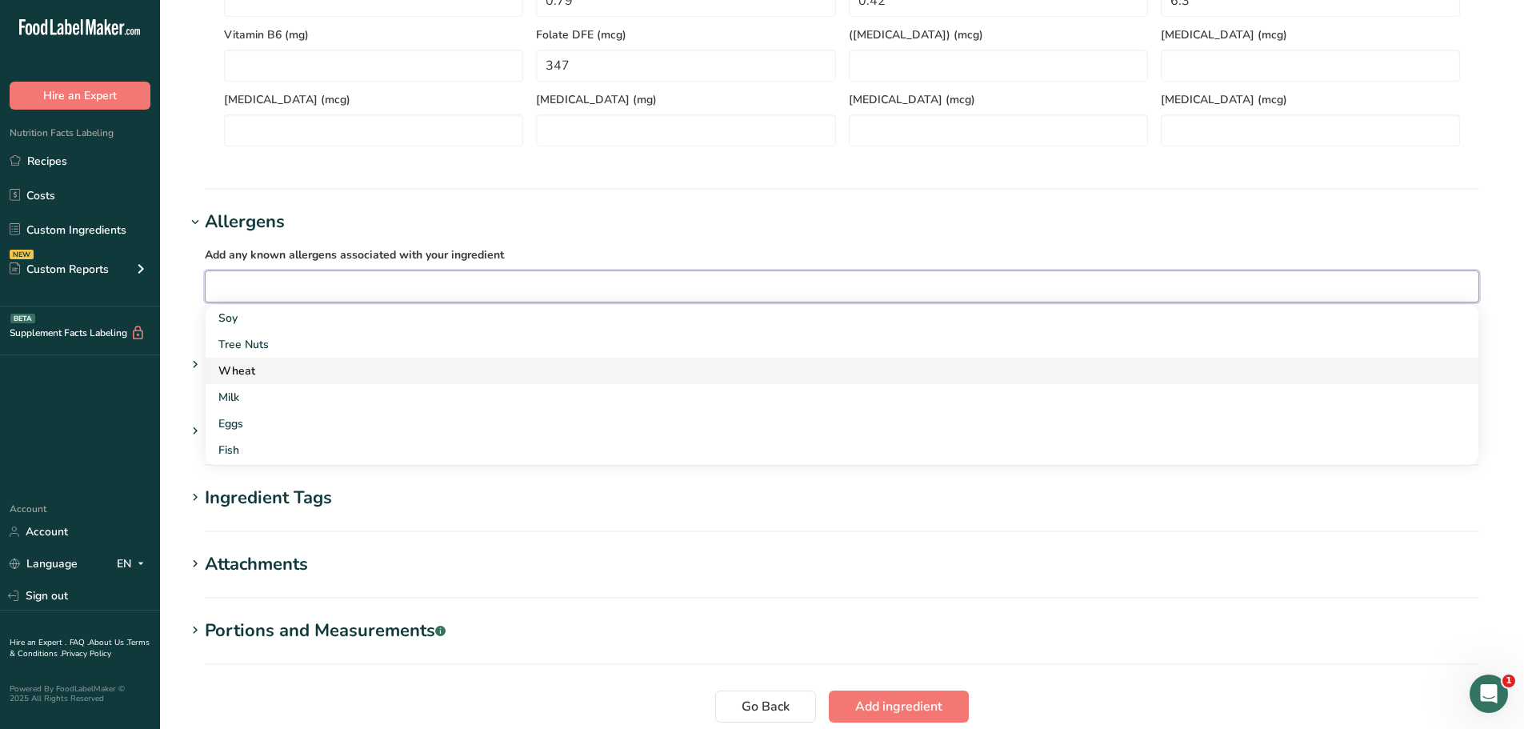
click at [322, 372] on div "Wheat" at bounding box center [829, 370] width 1222 height 17
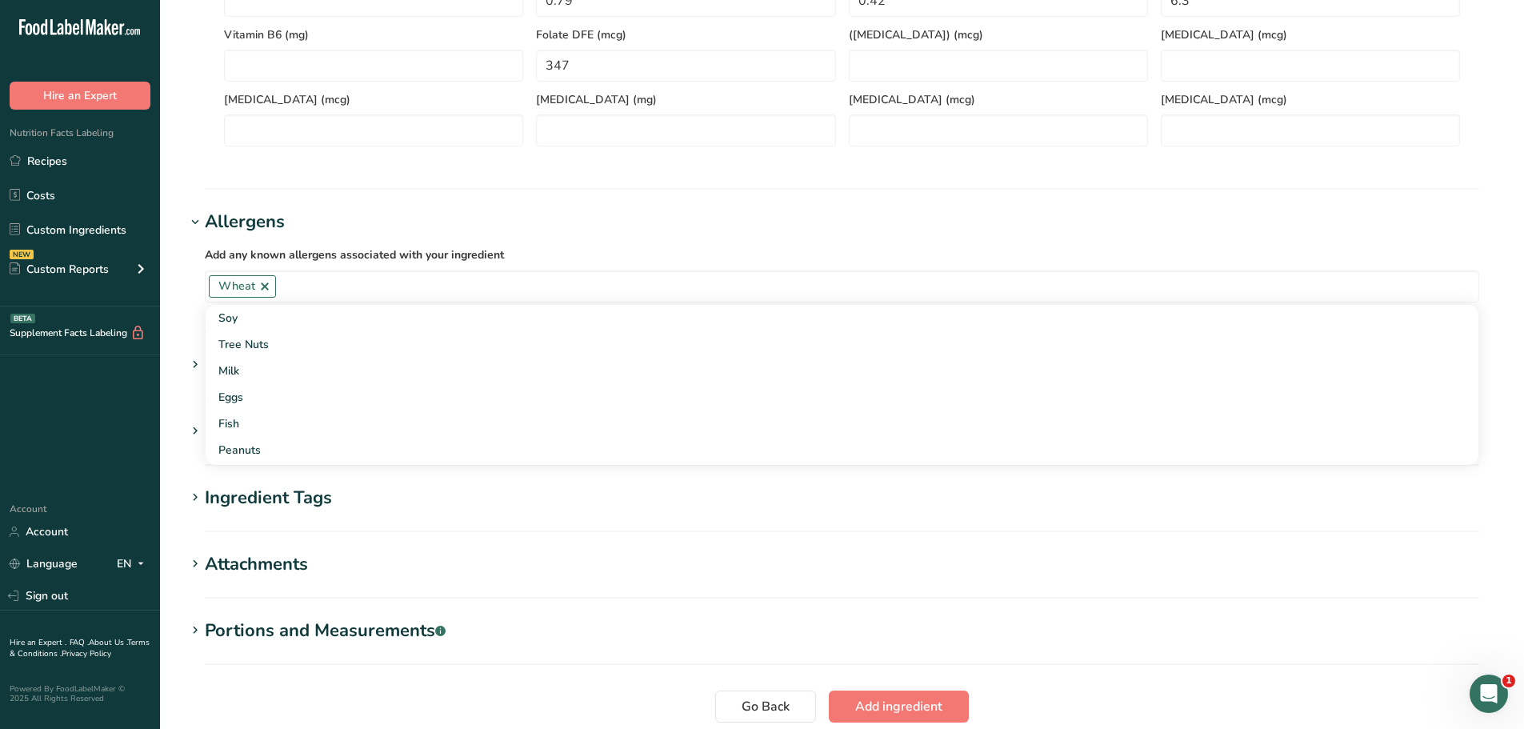
click at [446, 221] on h1 "Allergens" at bounding box center [842, 222] width 1313 height 26
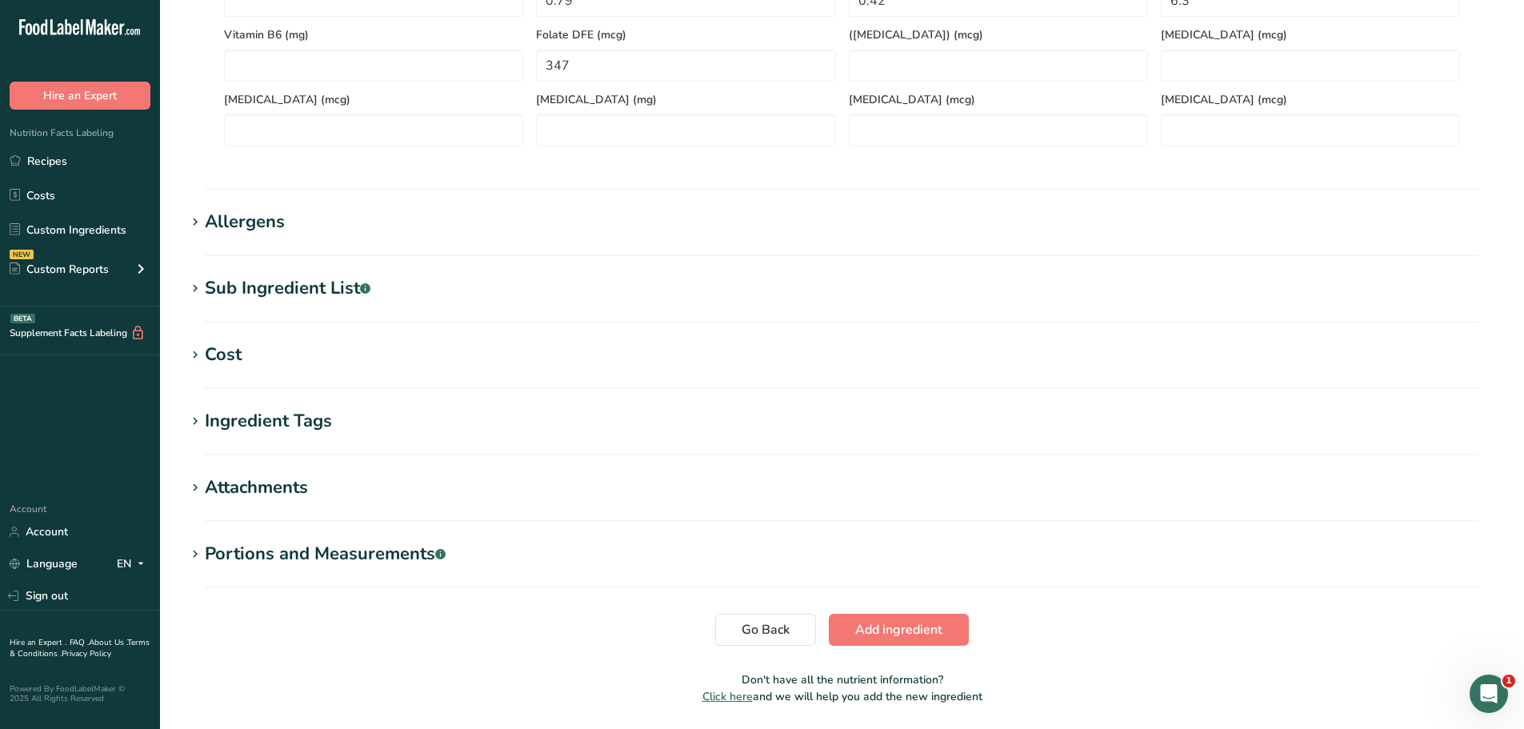
click at [282, 290] on div "Sub Ingredient List .a-a{fill:#347362;}.b-a{fill:#fff;}" at bounding box center [288, 288] width 166 height 26
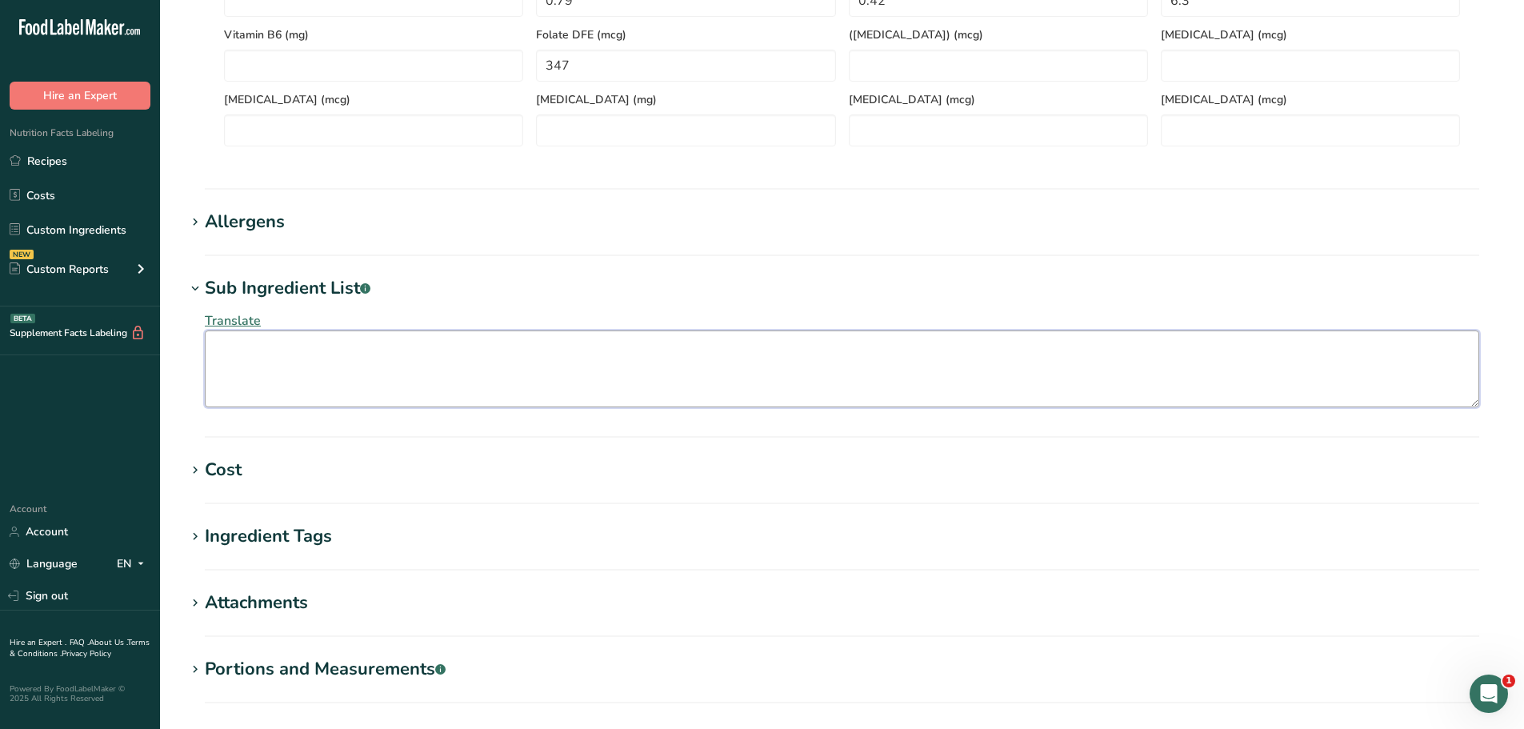
click at [586, 378] on textarea at bounding box center [842, 368] width 1274 height 77
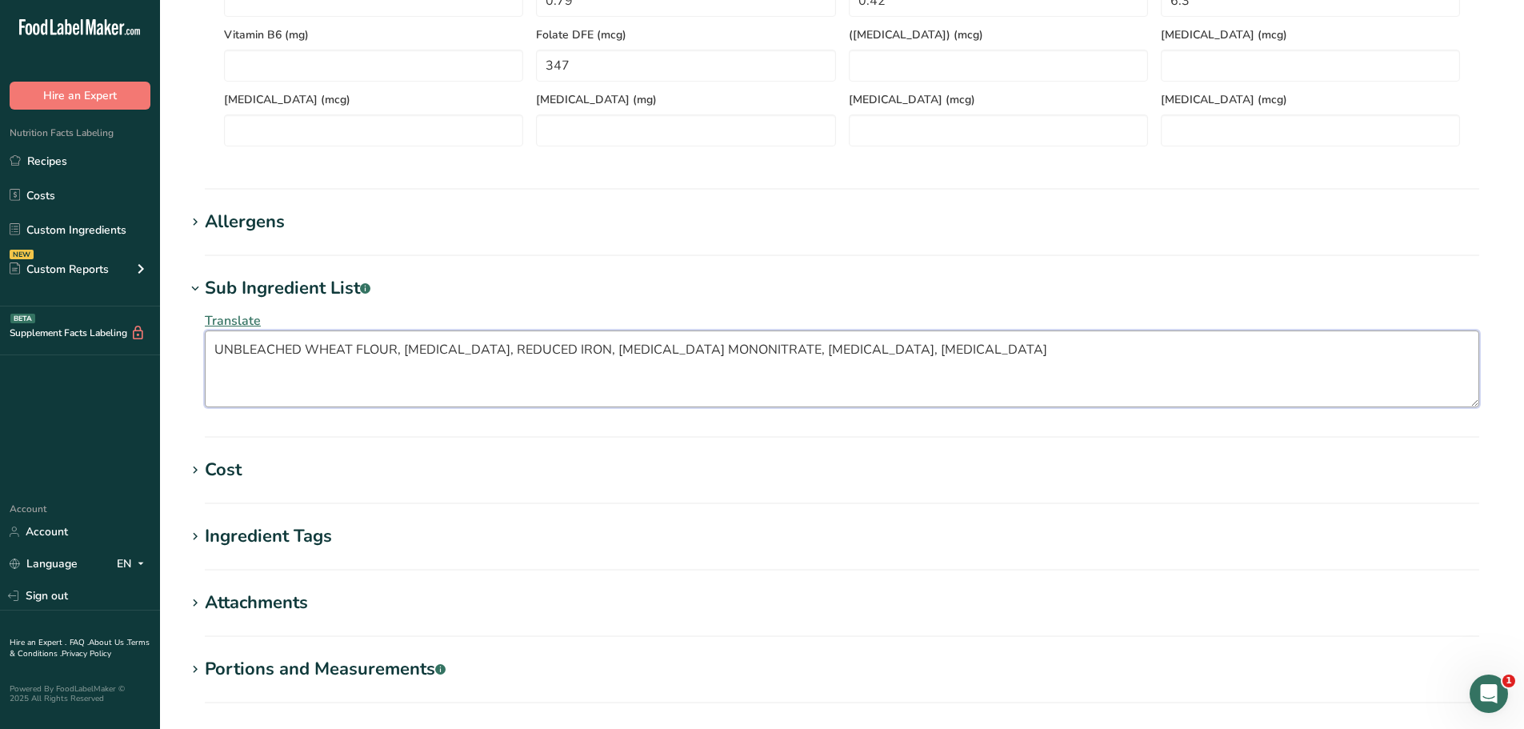
type textarea "UNBLEACHED WHEAT FLOUR, [MEDICAL_DATA], REDUCED IRON, [MEDICAL_DATA] MONONITRAT…"
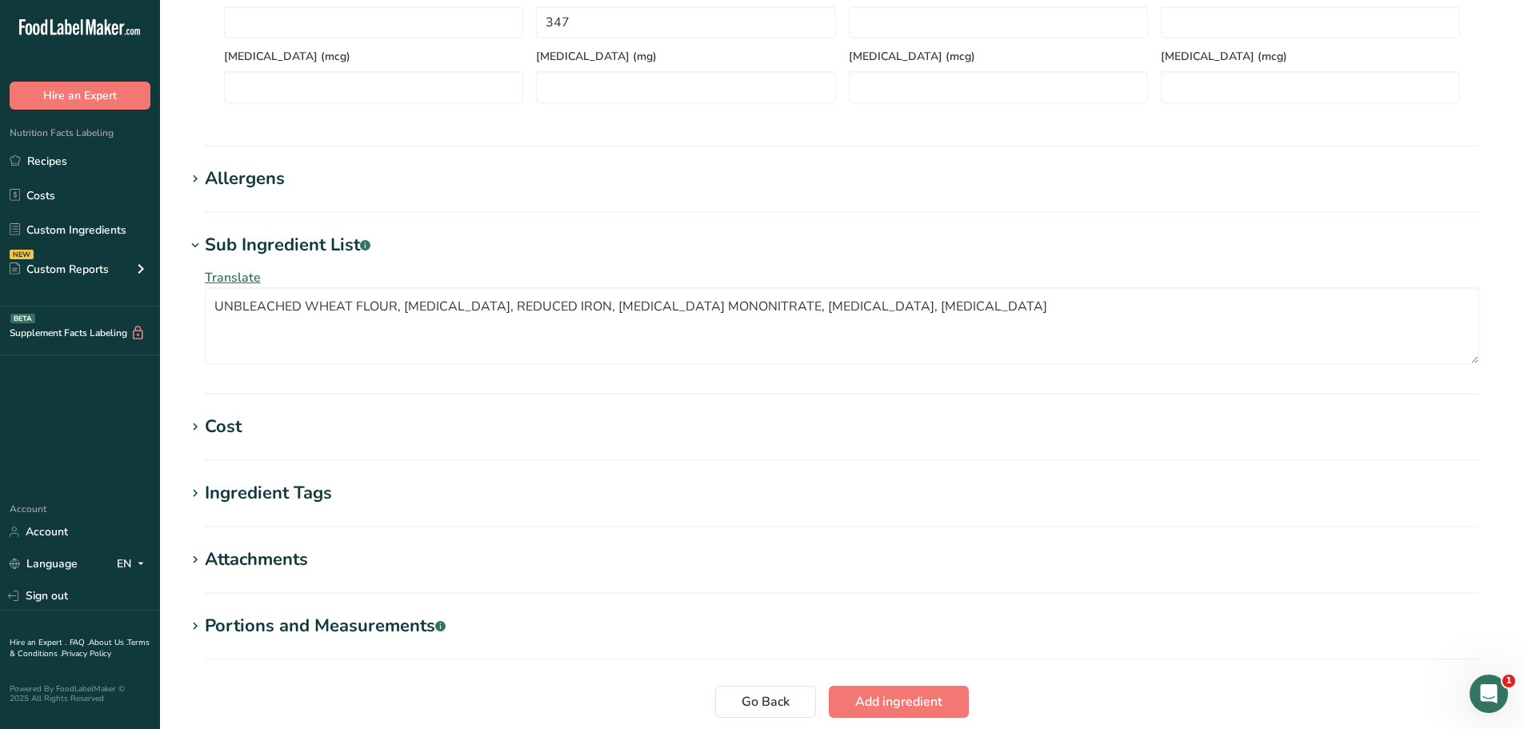
scroll to position [1048, 0]
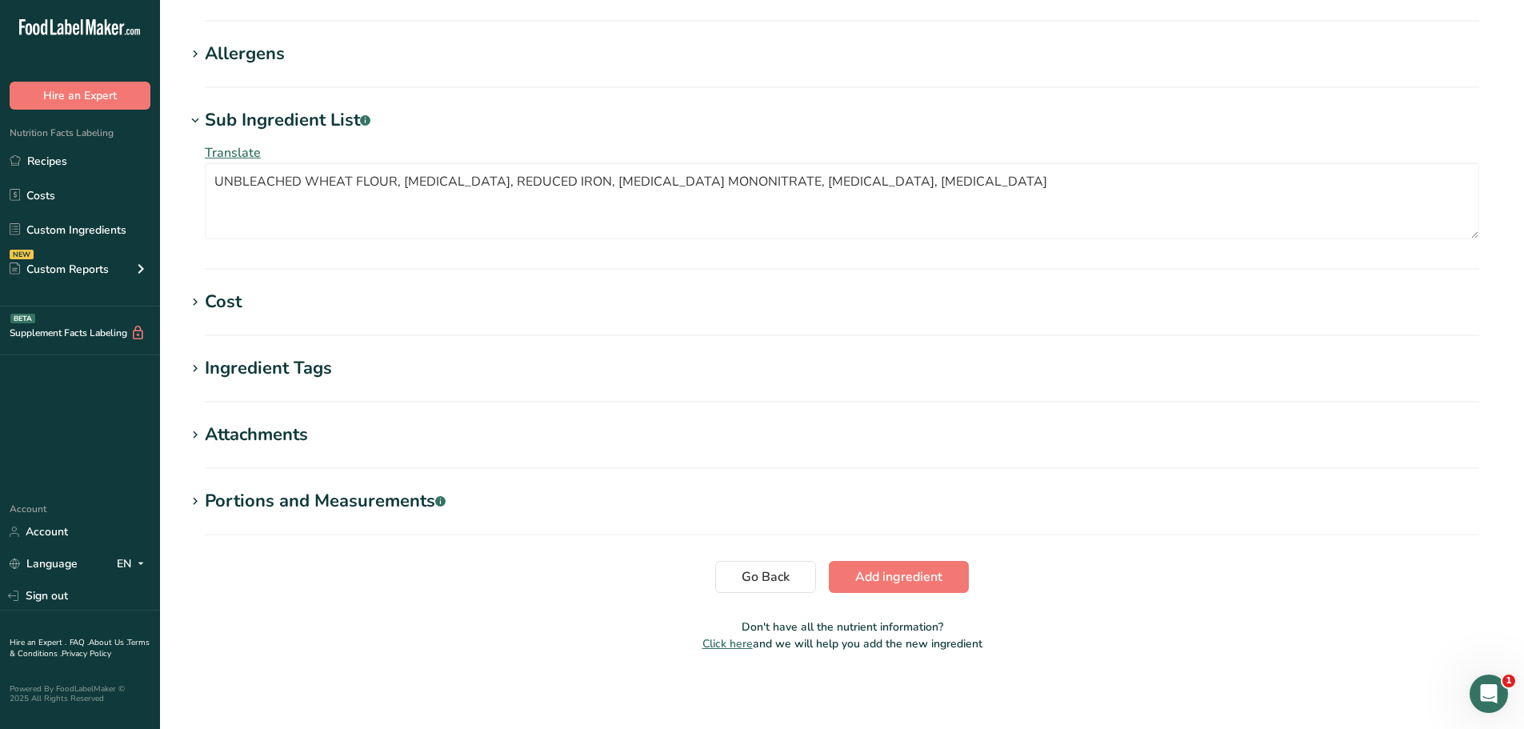
click at [476, 386] on section "Ingredient Tags Add tags Standard Tags Custom Tags Source of Antioxidants [MEDI…" at bounding box center [842, 378] width 1313 height 47
click at [297, 367] on div "Ingredient Tags" at bounding box center [268, 368] width 127 height 26
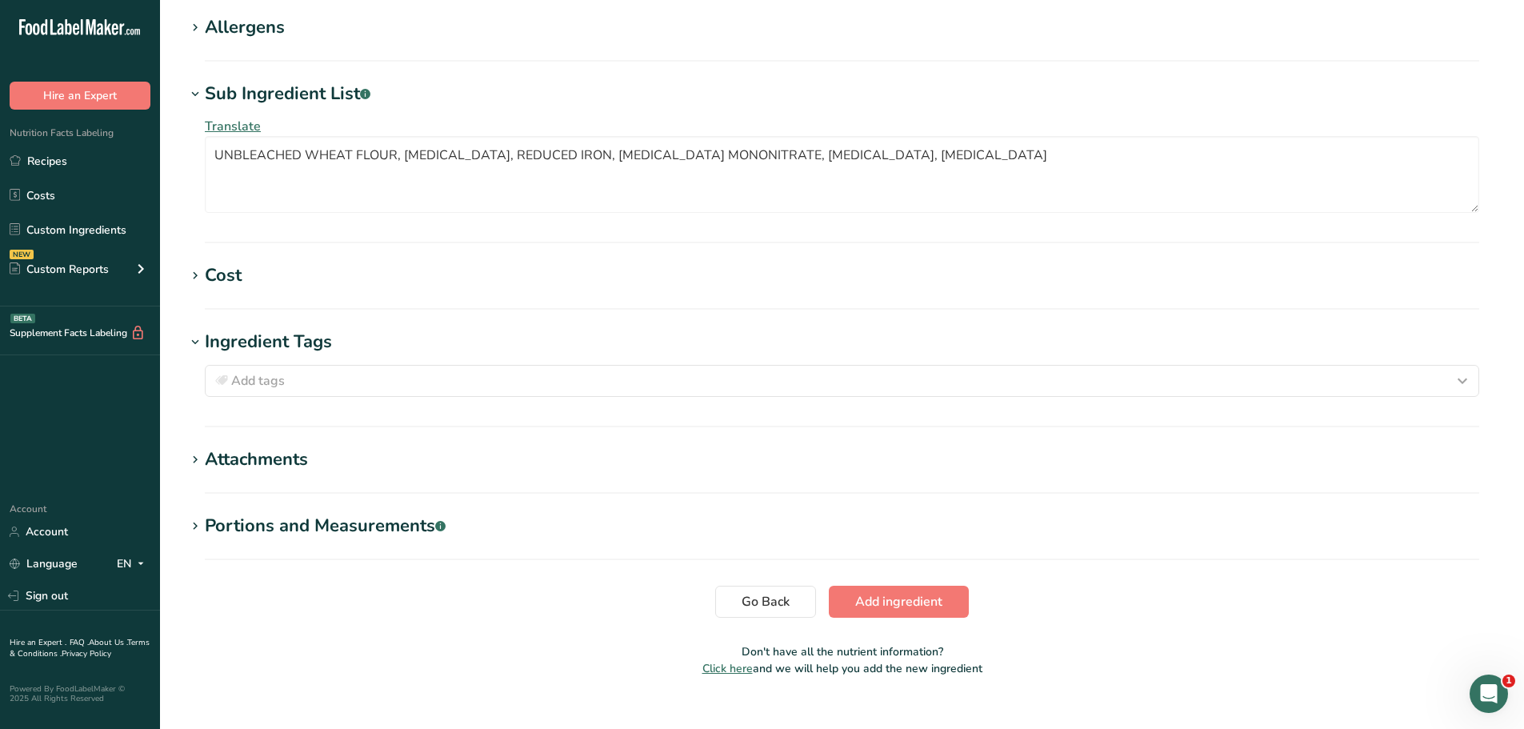
scroll to position [1099, 0]
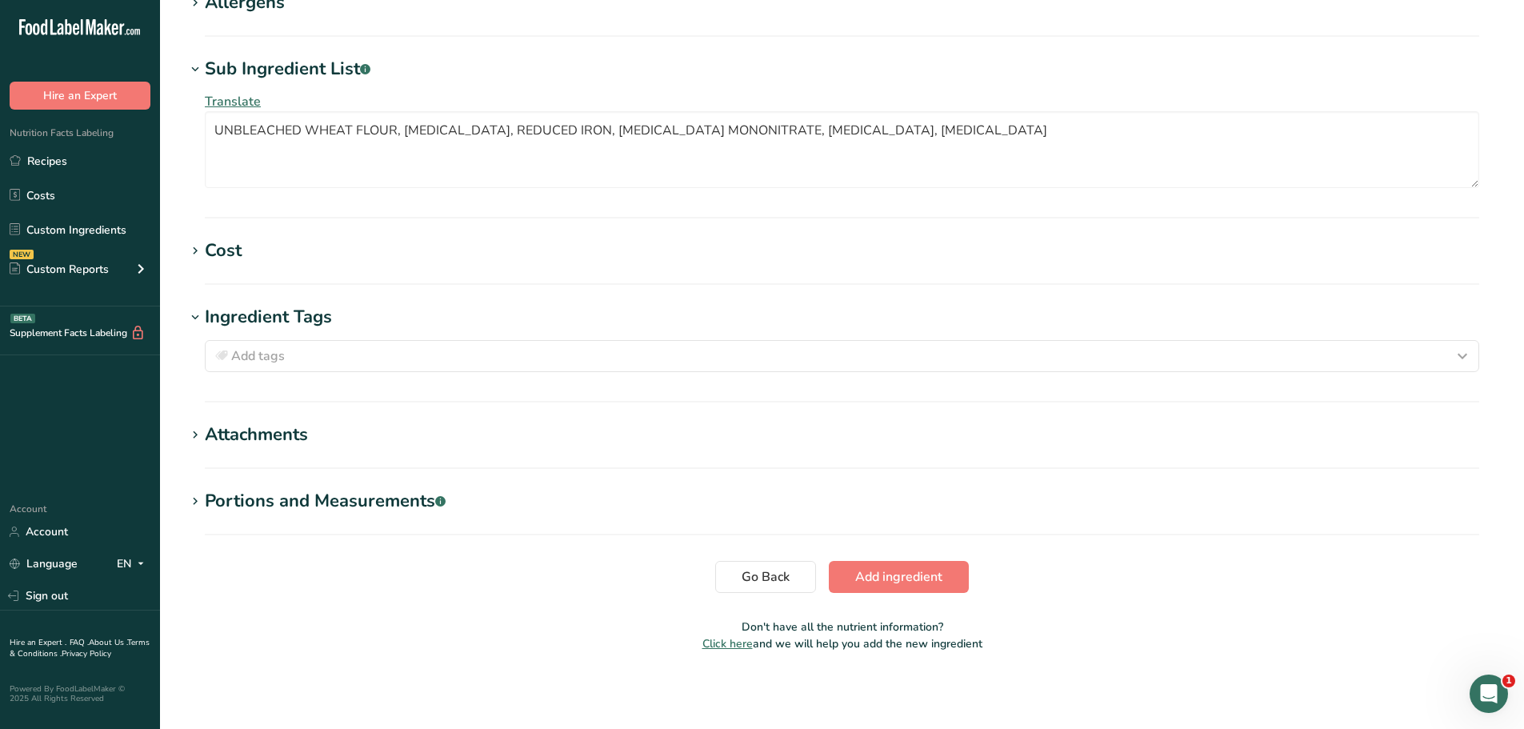
click at [378, 441] on h1 "Attachments" at bounding box center [842, 435] width 1313 height 26
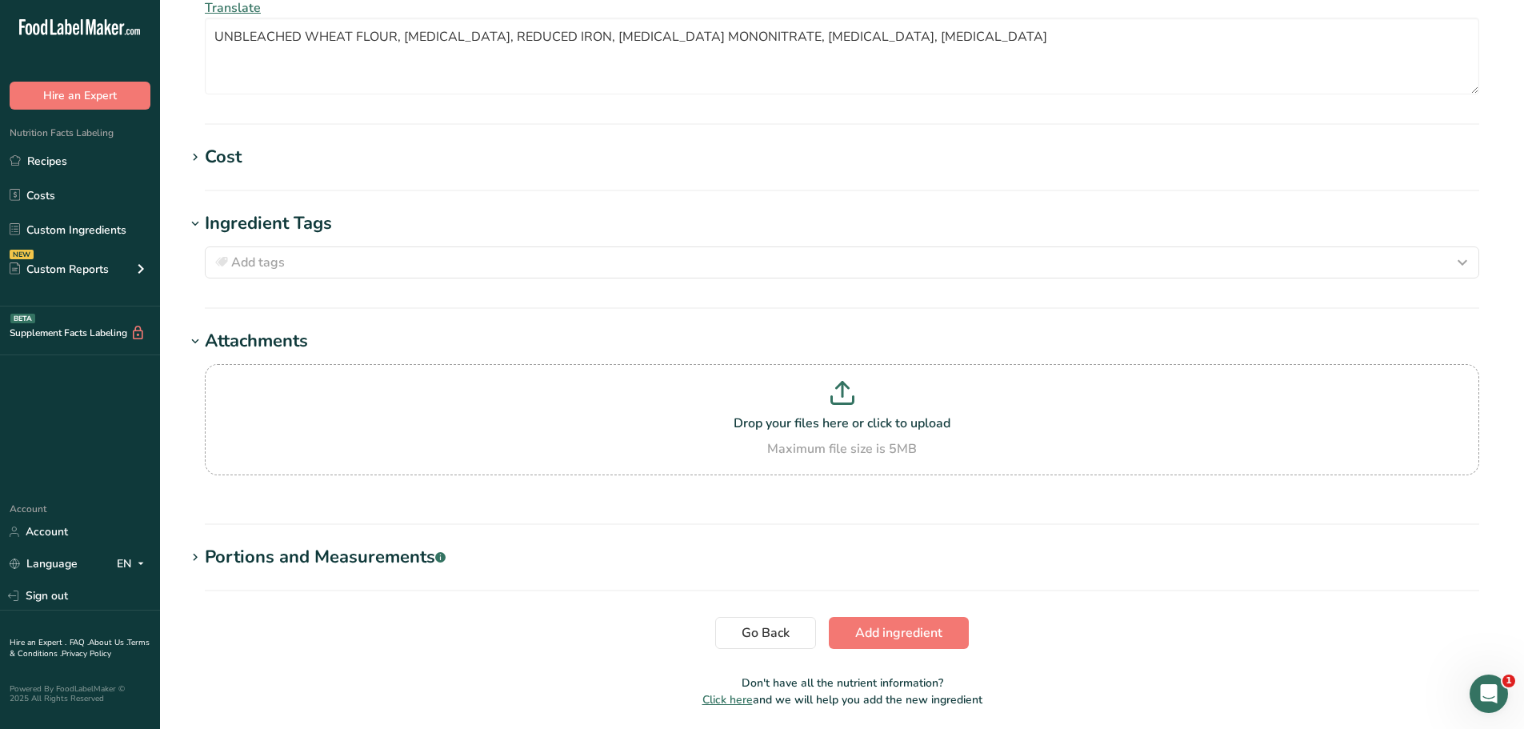
scroll to position [1249, 0]
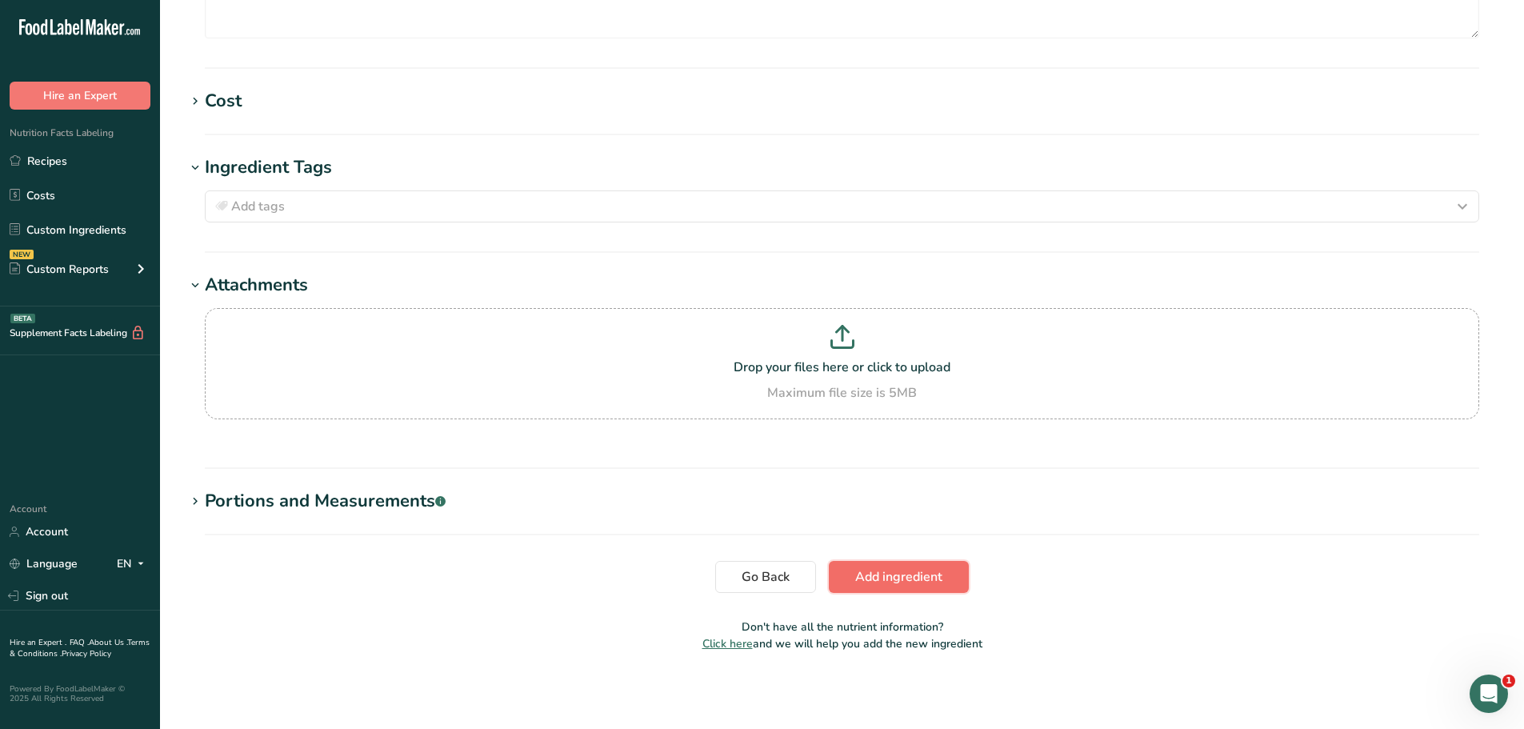
click at [908, 578] on span "Add ingredient" at bounding box center [898, 576] width 87 height 19
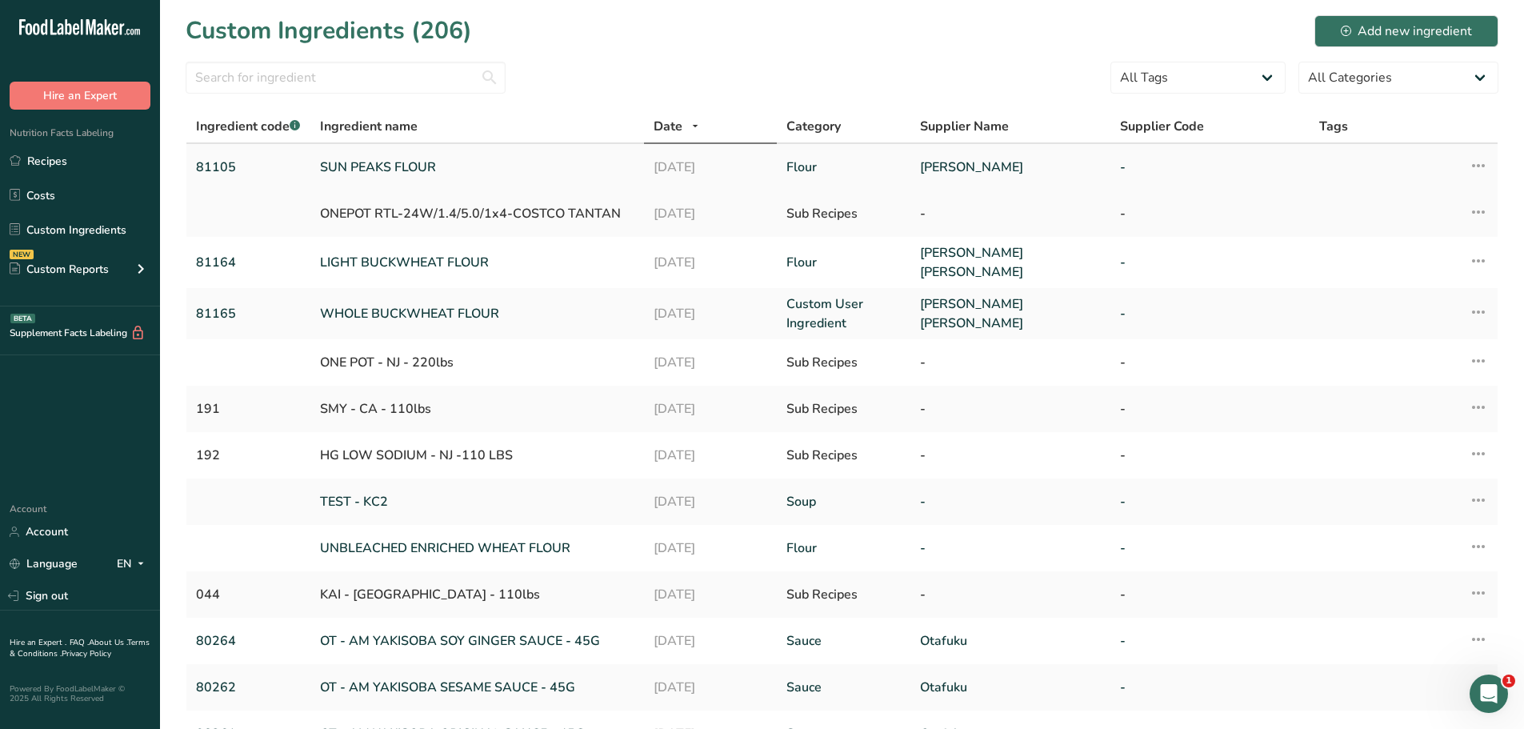
click at [957, 161] on link "[PERSON_NAME]" at bounding box center [1010, 167] width 181 height 19
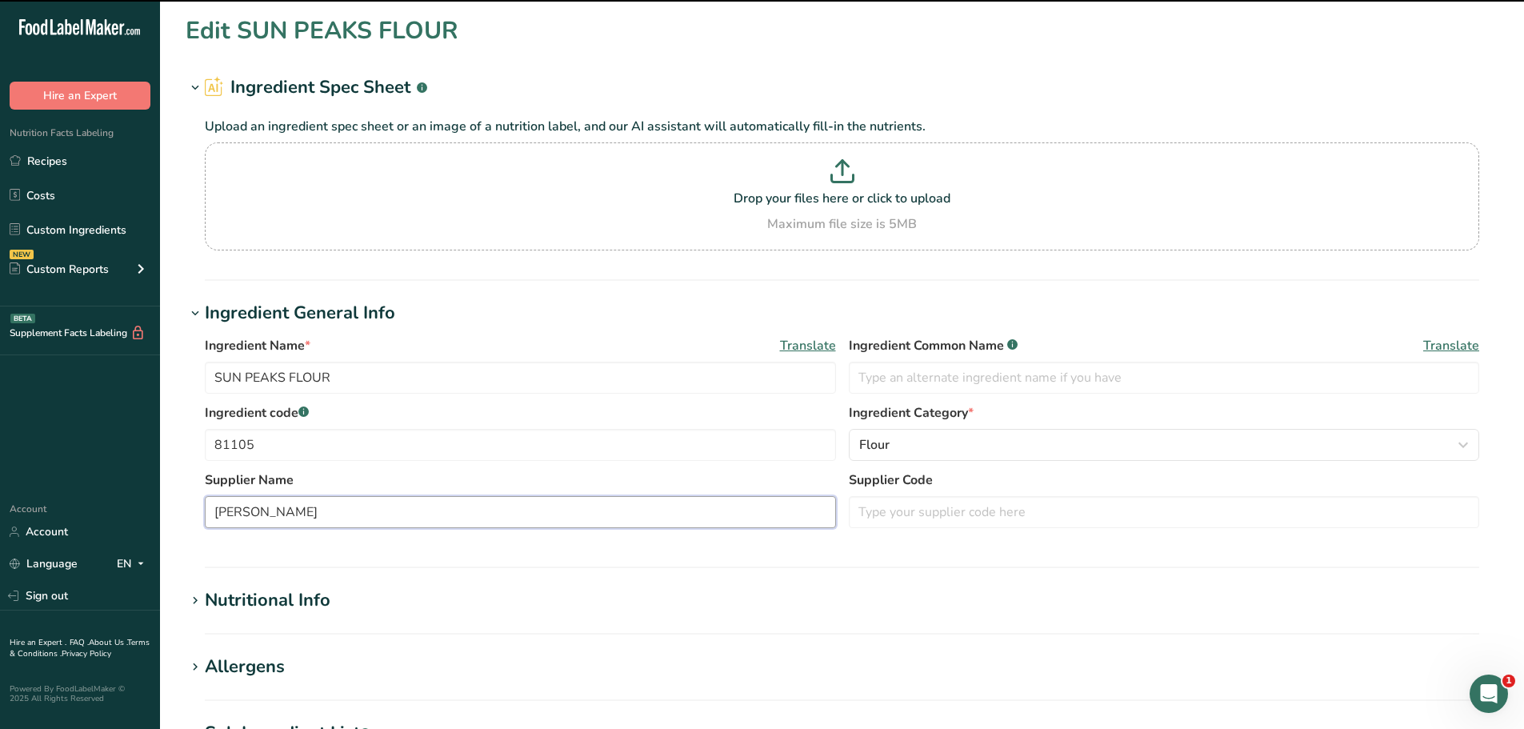
click at [382, 522] on input "[PERSON_NAME]" at bounding box center [520, 512] width 631 height 32
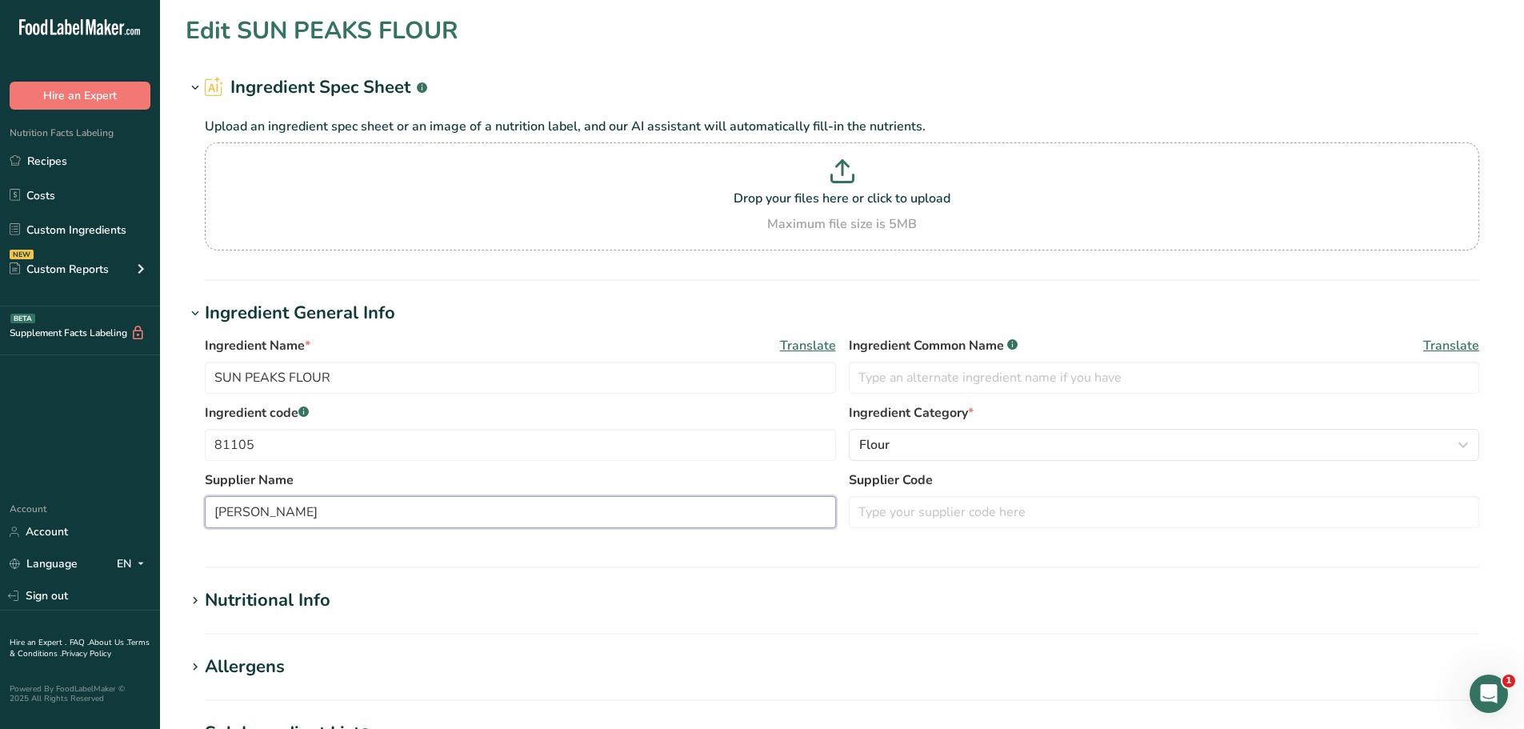
type input "[PERSON_NAME]"
click at [442, 542] on div "Ingredient Name * Translate SUN PEAKS FLOUR Ingredient Common Name .a-a{fill:#3…" at bounding box center [842, 436] width 1313 height 221
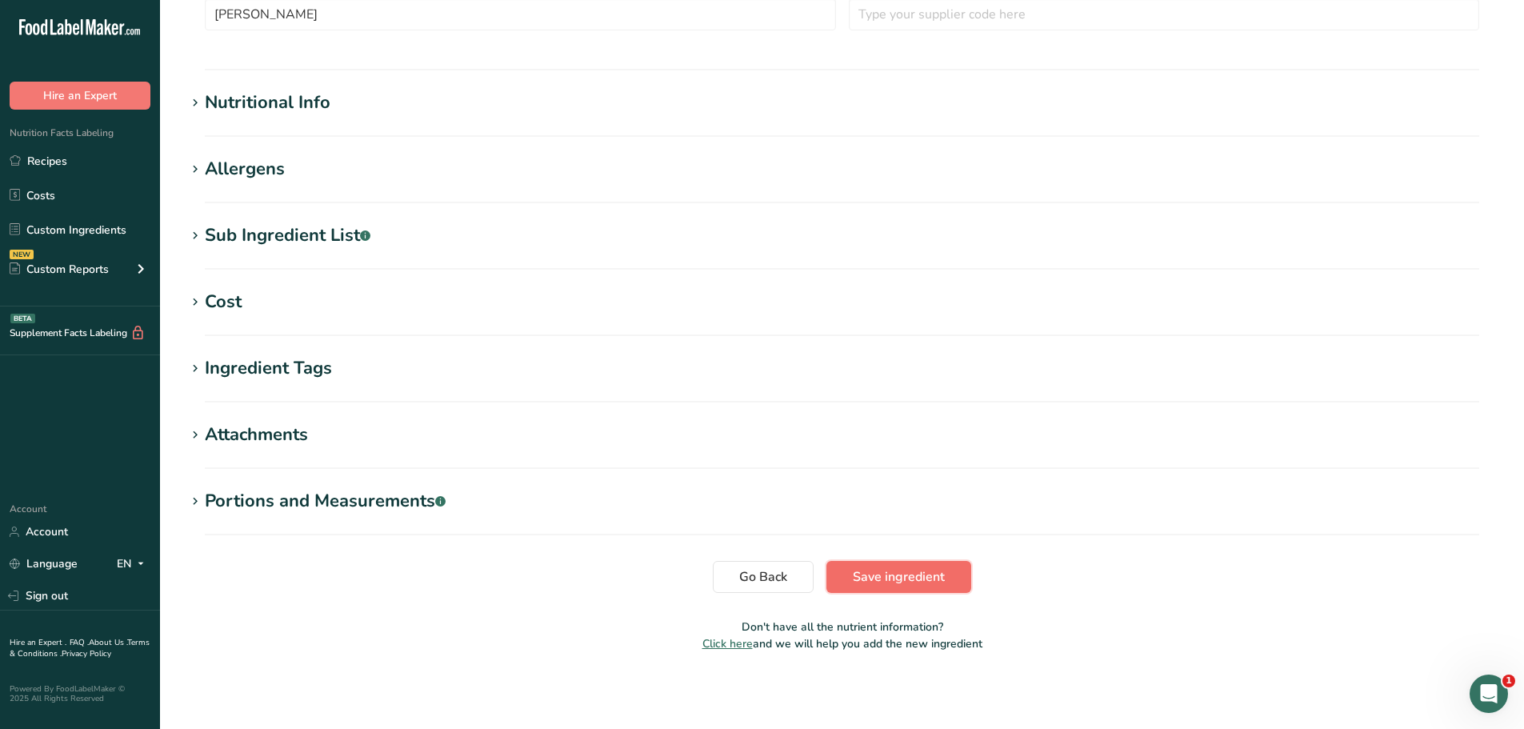
click at [931, 581] on span "Save ingredient" at bounding box center [899, 576] width 92 height 19
